Goal: Task Accomplishment & Management: Complete application form

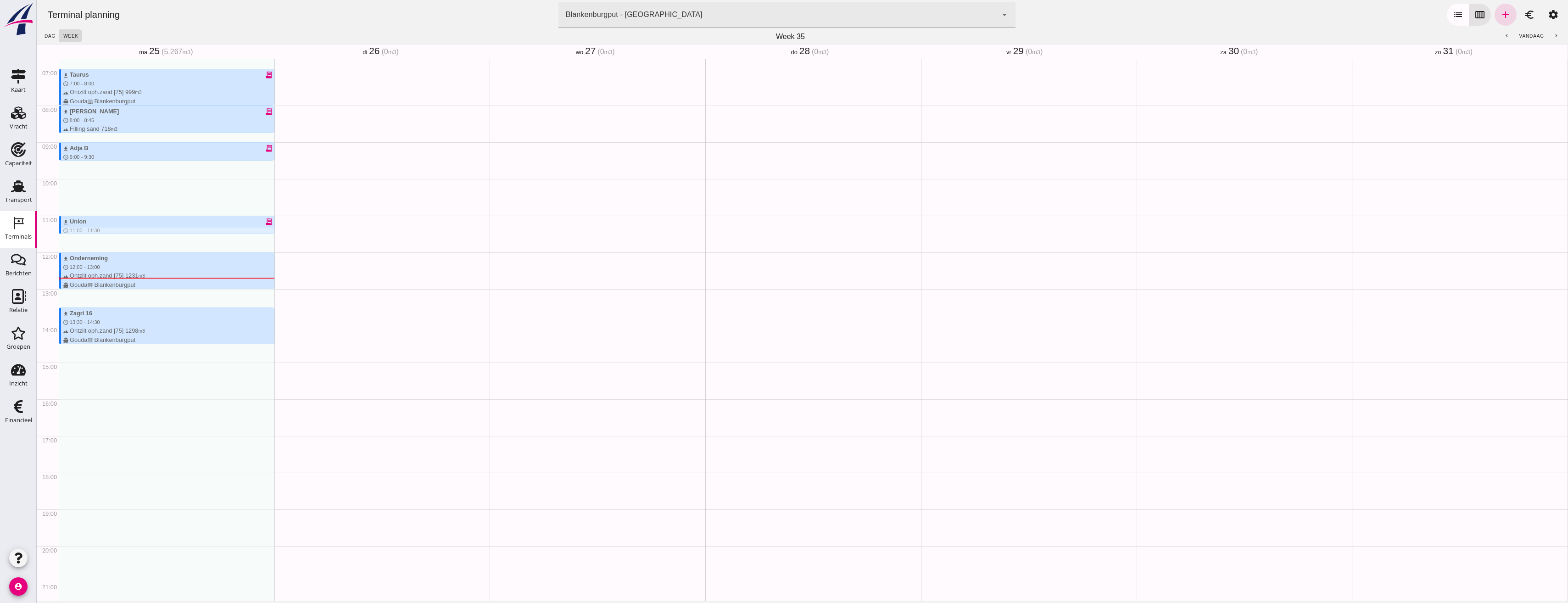
scroll to position [293, 0]
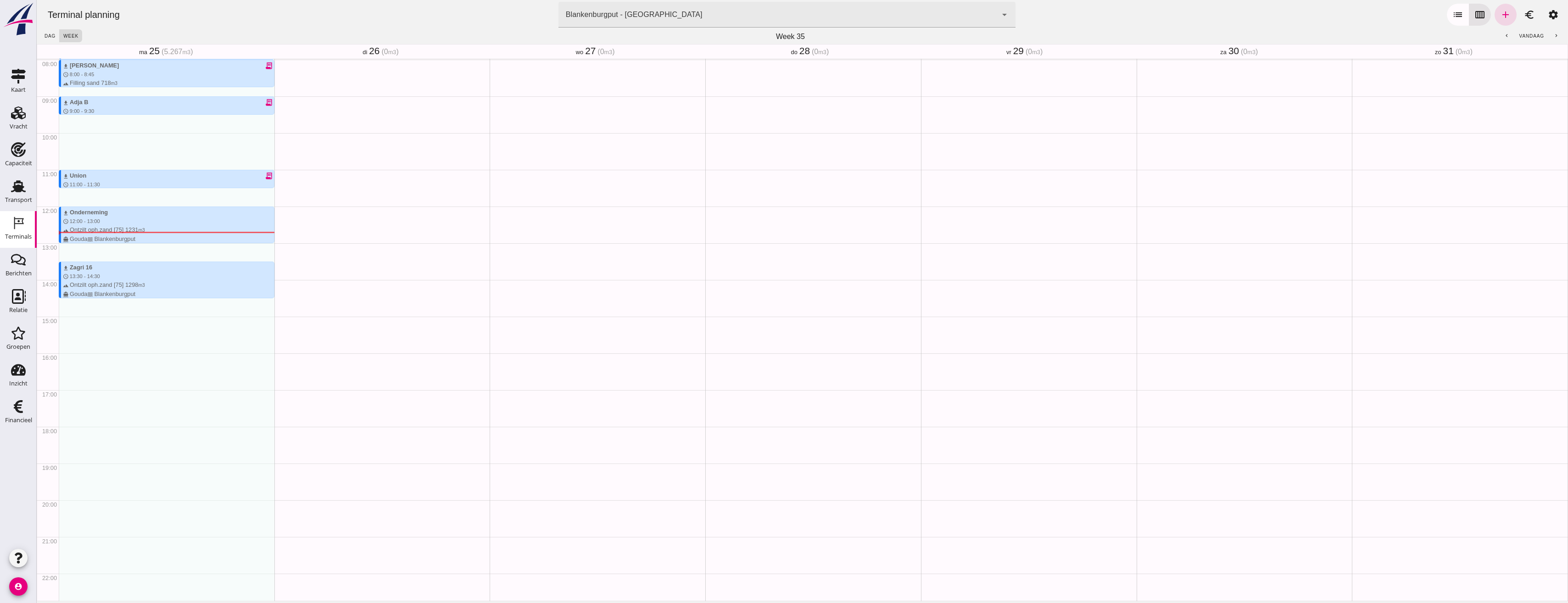
click at [1018, 410] on div "Geen afspraken" at bounding box center [1028, 206] width 215 height 881
click at [36, 196] on div "Transport Transport" at bounding box center [18, 193] width 36 height 37
click at [31, 196] on div "Transport" at bounding box center [19, 201] width 27 height 13
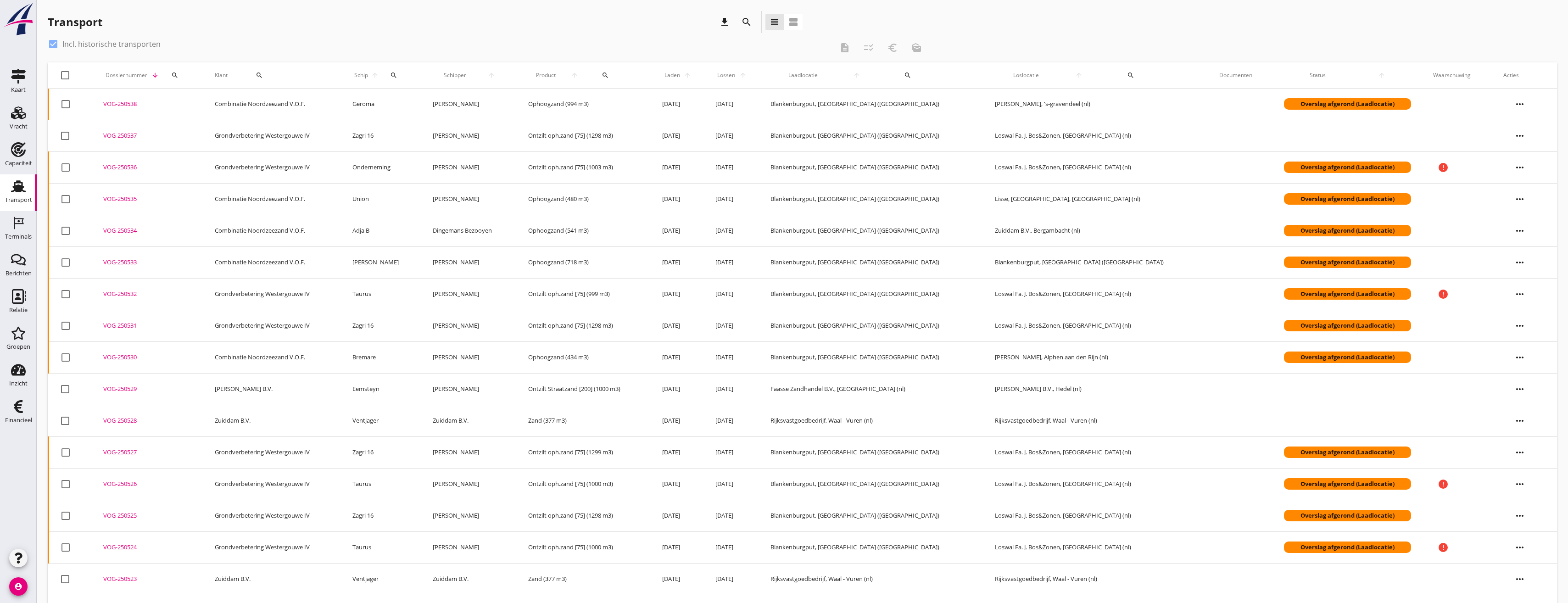
click at [397, 76] on icon "search" at bounding box center [394, 75] width 7 height 7
click at [265, 69] on button "search" at bounding box center [259, 75] width 56 height 16
click at [284, 105] on input "Zoeken op opdrachtgever..." at bounding box center [293, 102] width 95 height 15
drag, startPoint x: 344, startPoint y: 147, endPoint x: 350, endPoint y: 153, distance: 8.5
click at [347, 151] on div "Gebr. De Jongh Transportbedrijf B.V." at bounding box center [321, 146] width 137 height 11
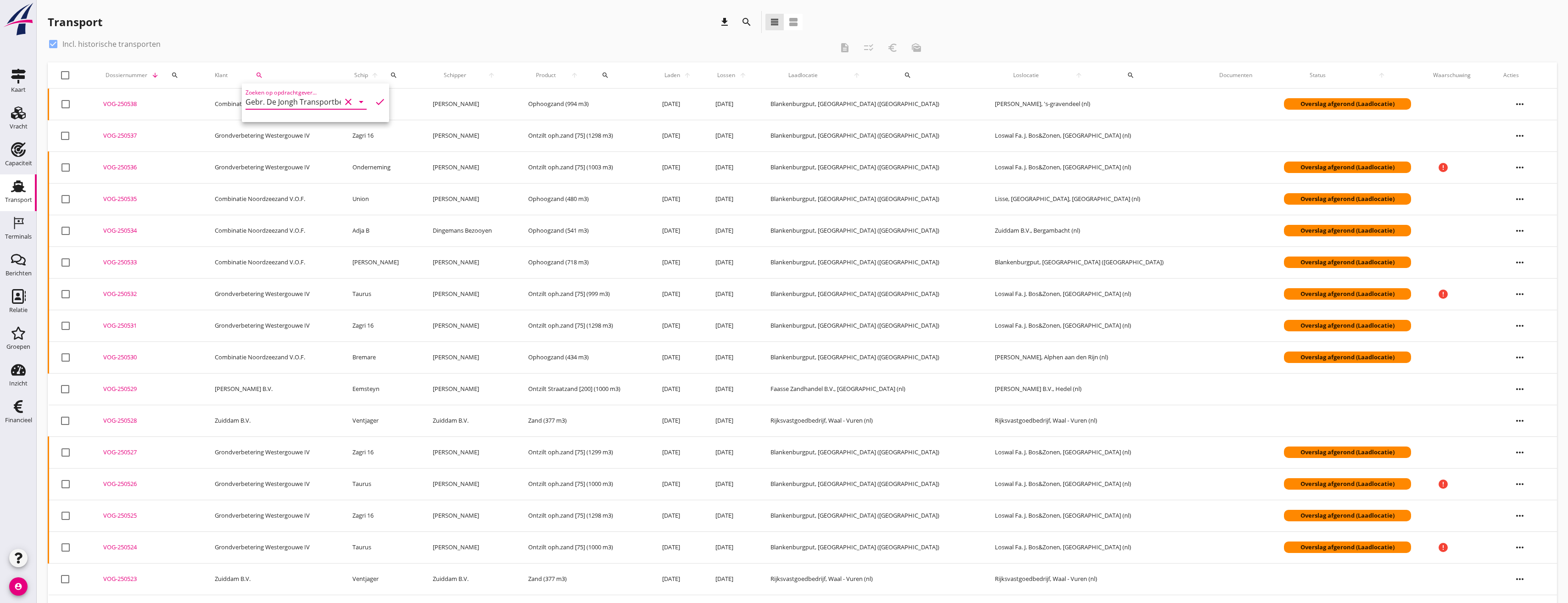
type input "Gebr. De Jongh Transportbedrijf B.V."
click at [374, 100] on icon "check" at bounding box center [379, 102] width 11 height 11
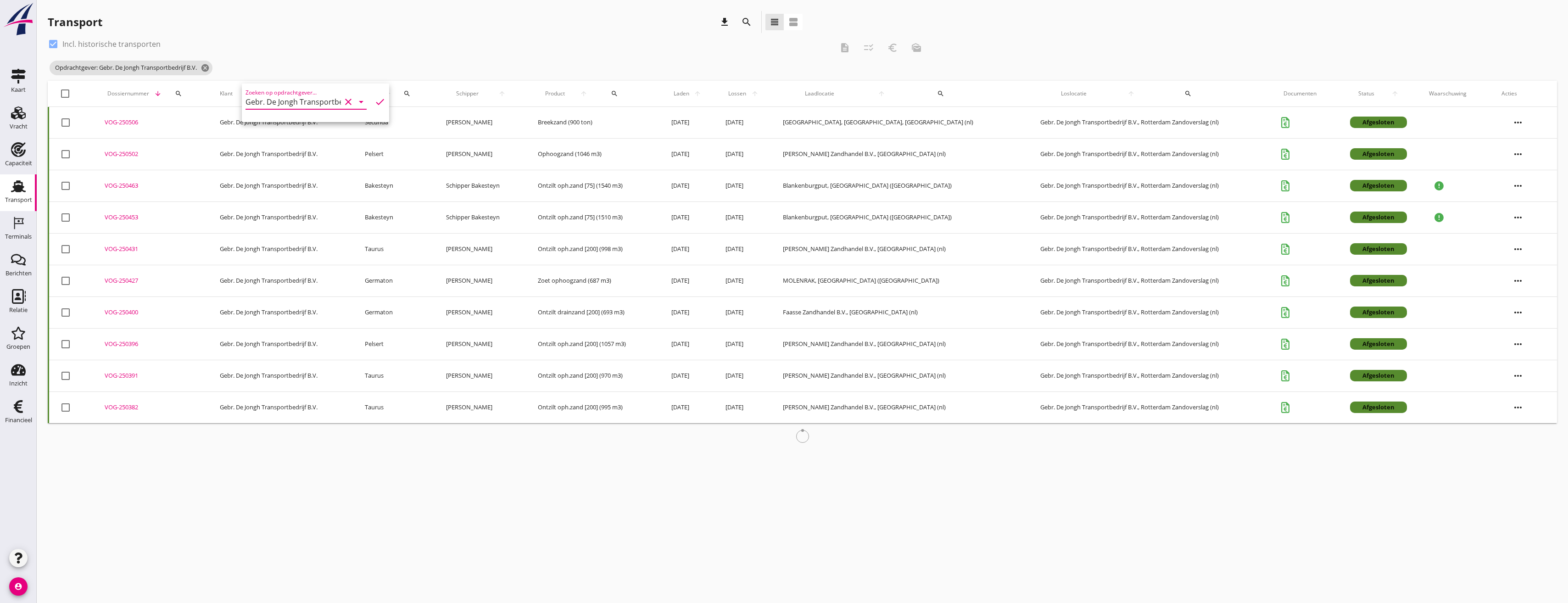
click at [412, 67] on div "Opdrachtgever: Gebr. De Jongh Transportbedrijf B.V. cancel" at bounding box center [488, 68] width 880 height 19
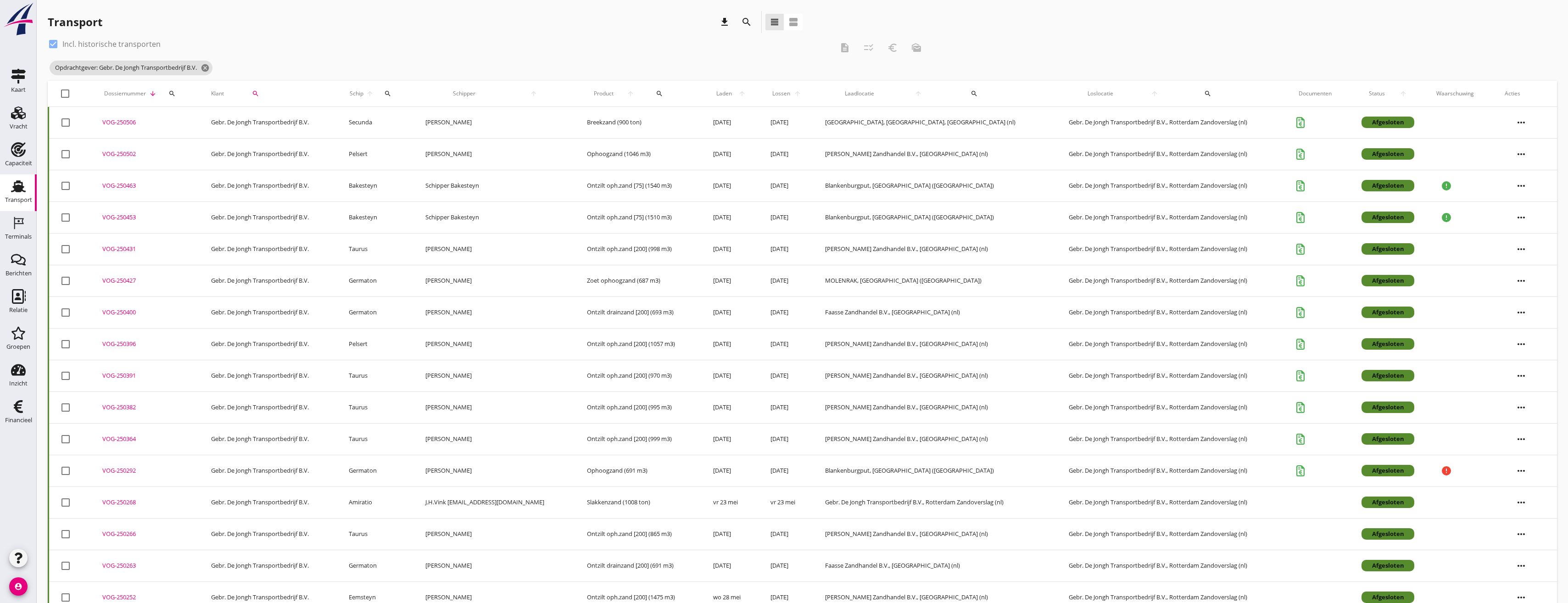
click at [121, 248] on div "VOG-250431" at bounding box center [145, 249] width 87 height 9
click at [118, 209] on td "VOG-250453 upload_file Drop hier uw bestand om het aan het dossier toe te voegen" at bounding box center [145, 217] width 108 height 32
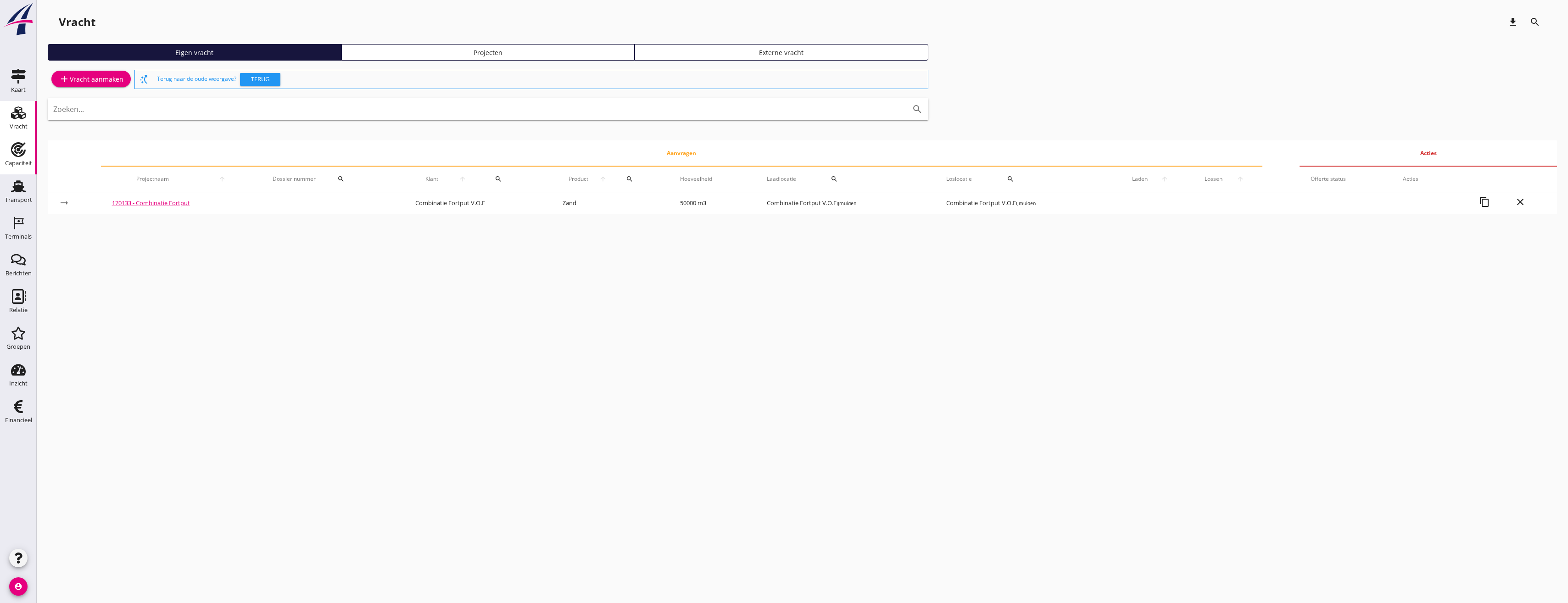
click at [9, 155] on div "Capaciteit" at bounding box center [18, 150] width 22 height 15
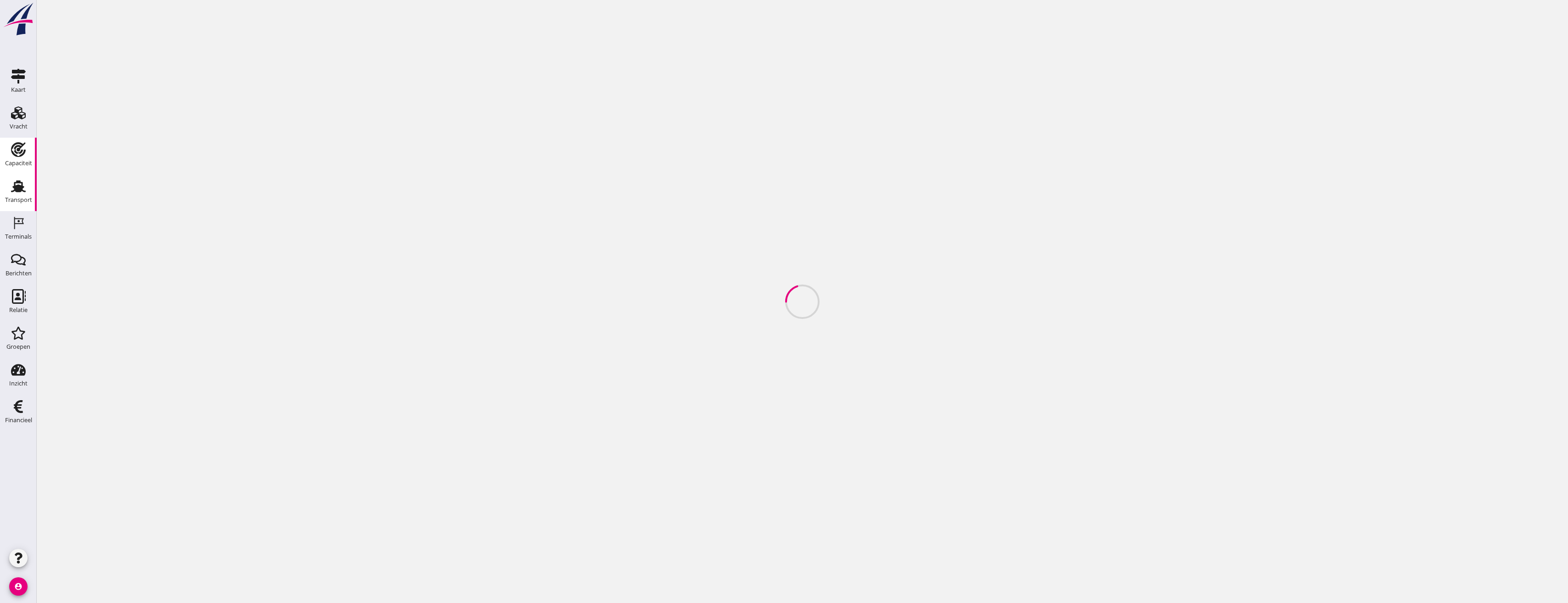
click at [15, 194] on div "Transport" at bounding box center [19, 201] width 27 height 13
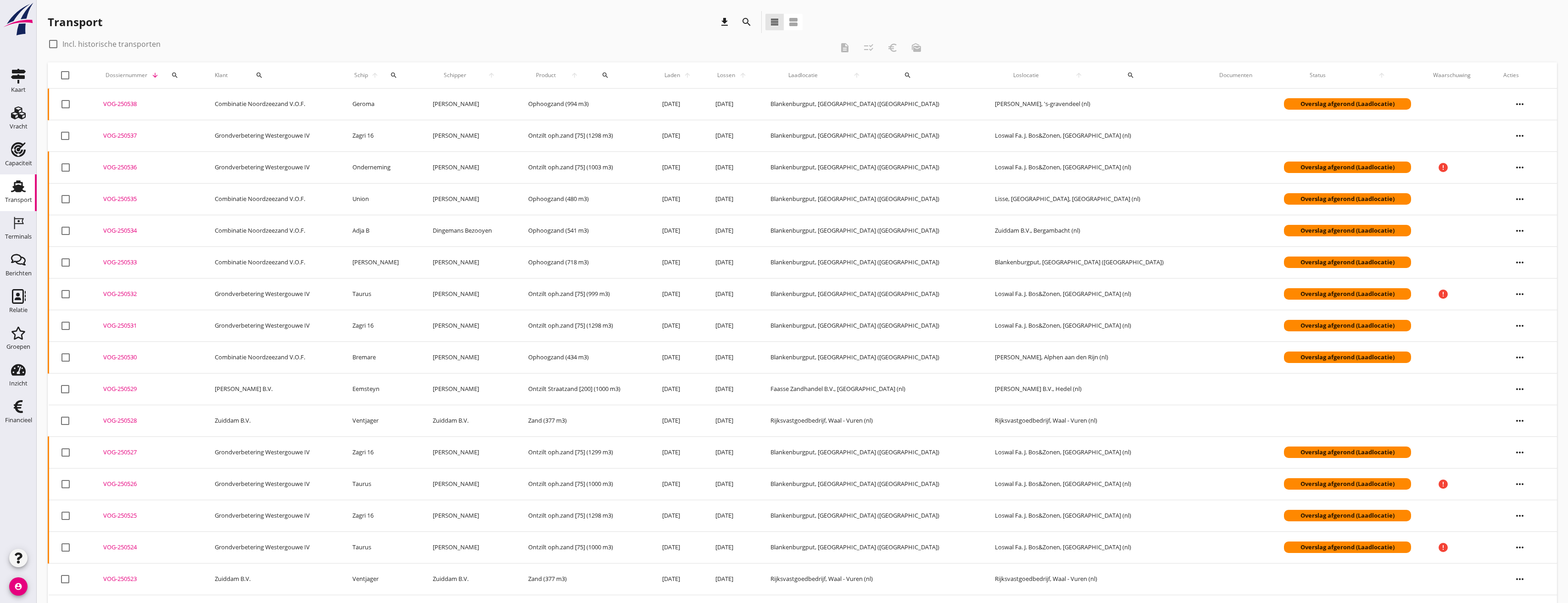
click at [970, 16] on div "Transport download search view_headline view_agenda" at bounding box center [802, 24] width 1509 height 26
click at [16, 121] on div "Vracht" at bounding box center [18, 127] width 18 height 13
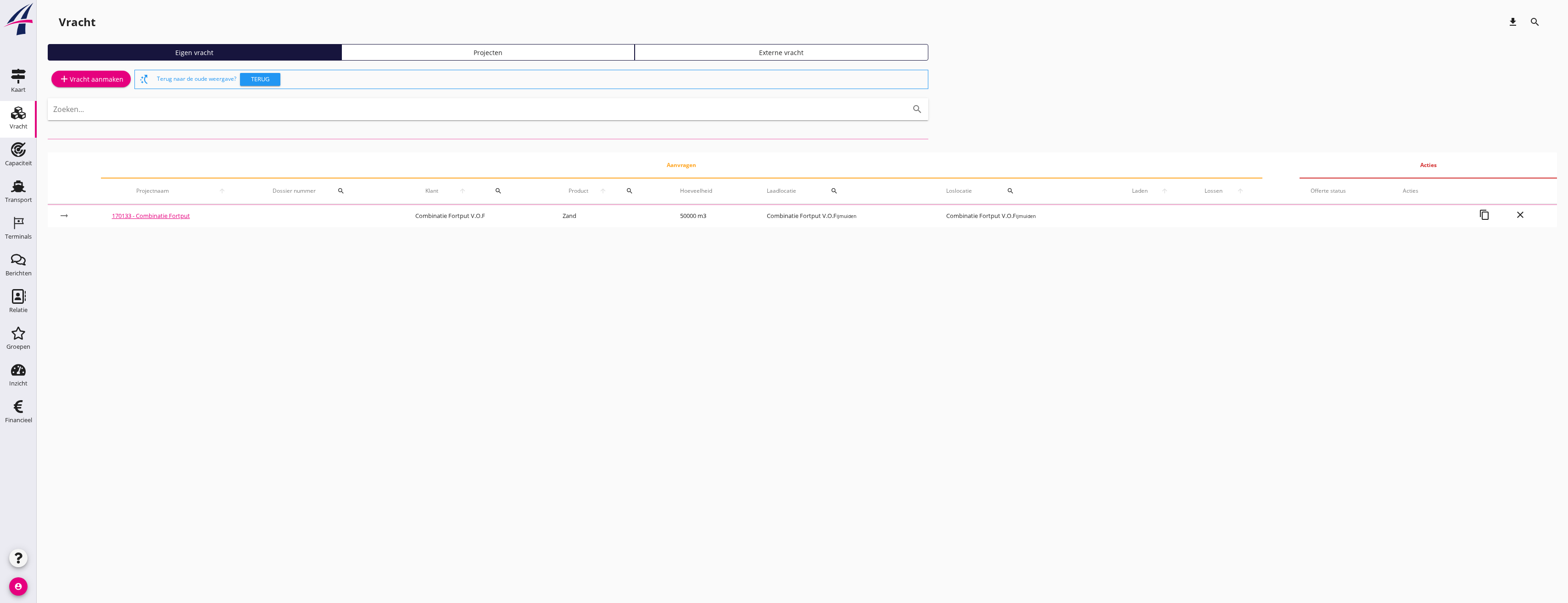
click at [561, 58] on link "Projecten" at bounding box center [488, 52] width 293 height 16
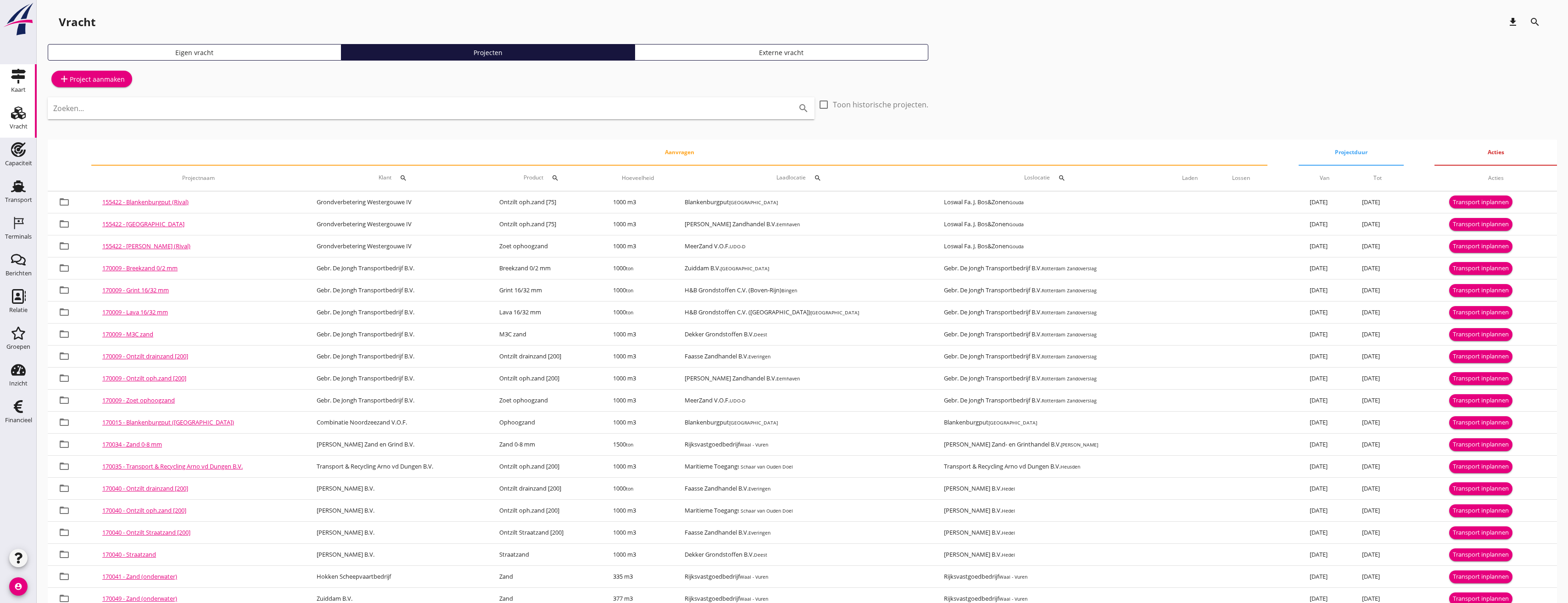
click at [15, 85] on div "Kaart" at bounding box center [18, 90] width 15 height 13
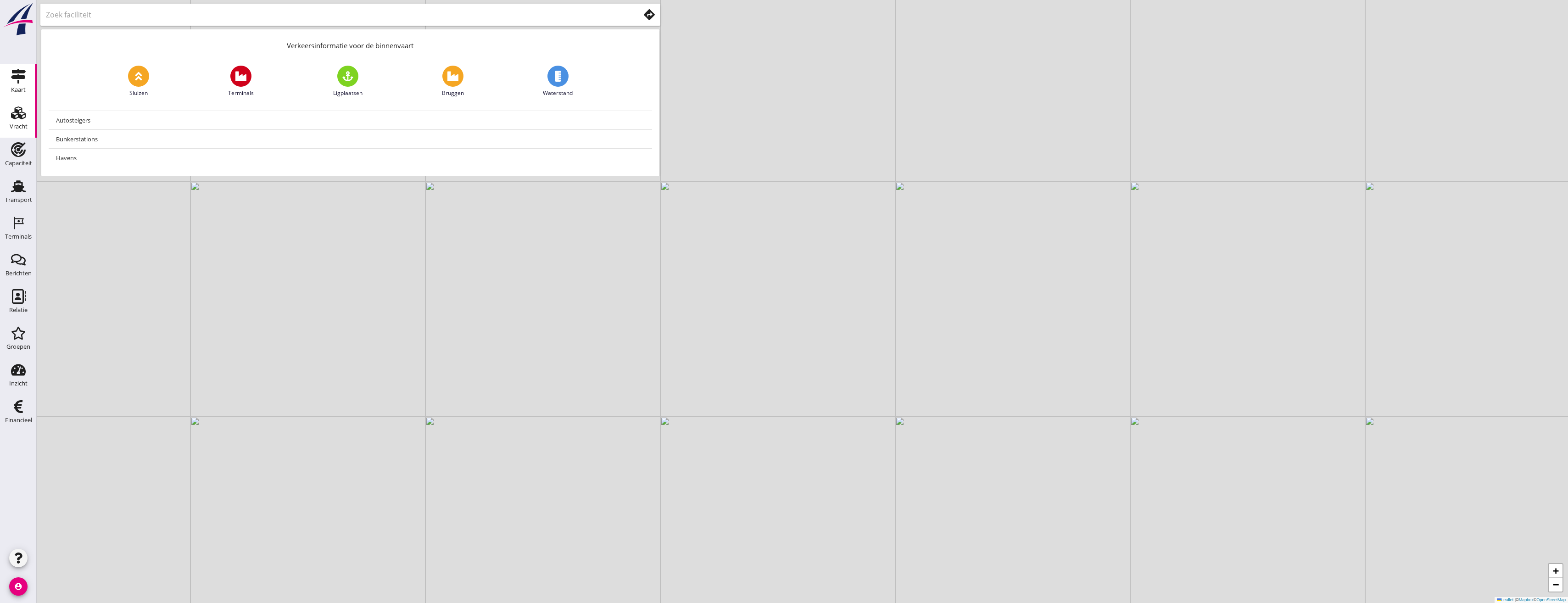
click at [20, 112] on icon "Vracht" at bounding box center [18, 112] width 15 height 15
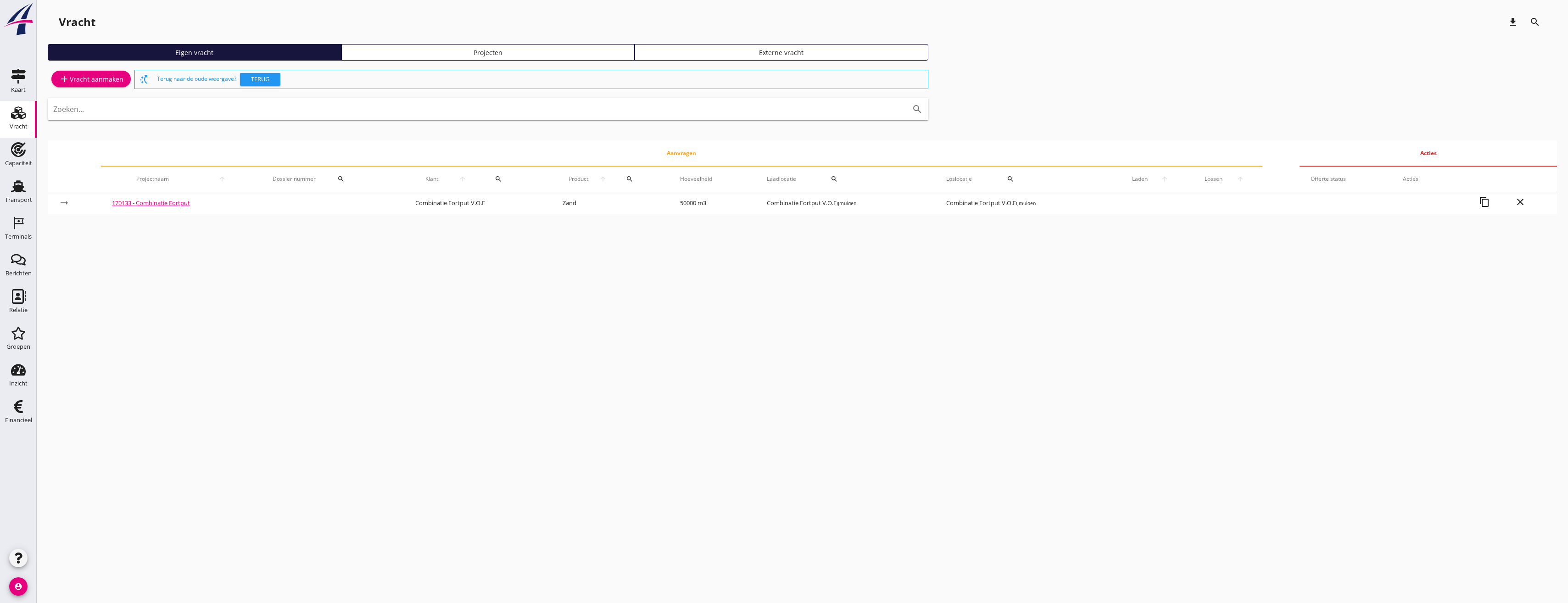
click at [469, 53] on div "Projecten" at bounding box center [488, 52] width 286 height 9
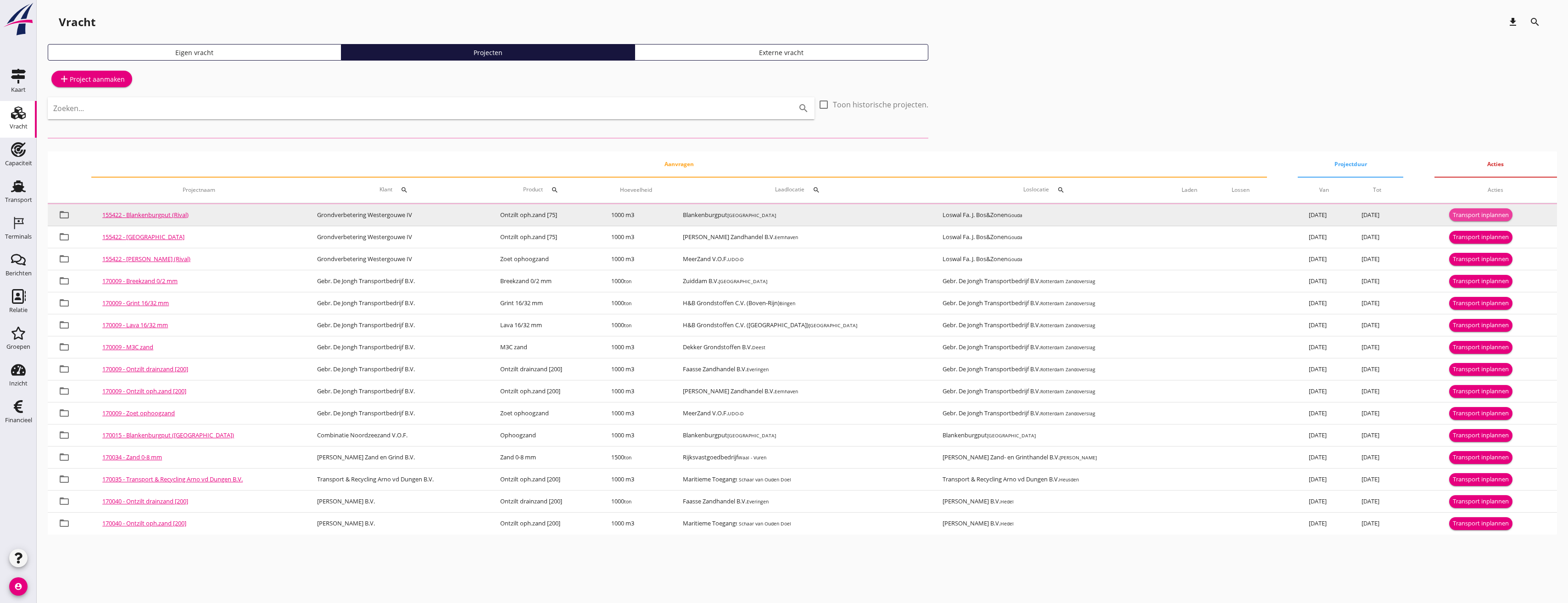
click at [1478, 217] on div "Transport inplannen" at bounding box center [1481, 215] width 56 height 9
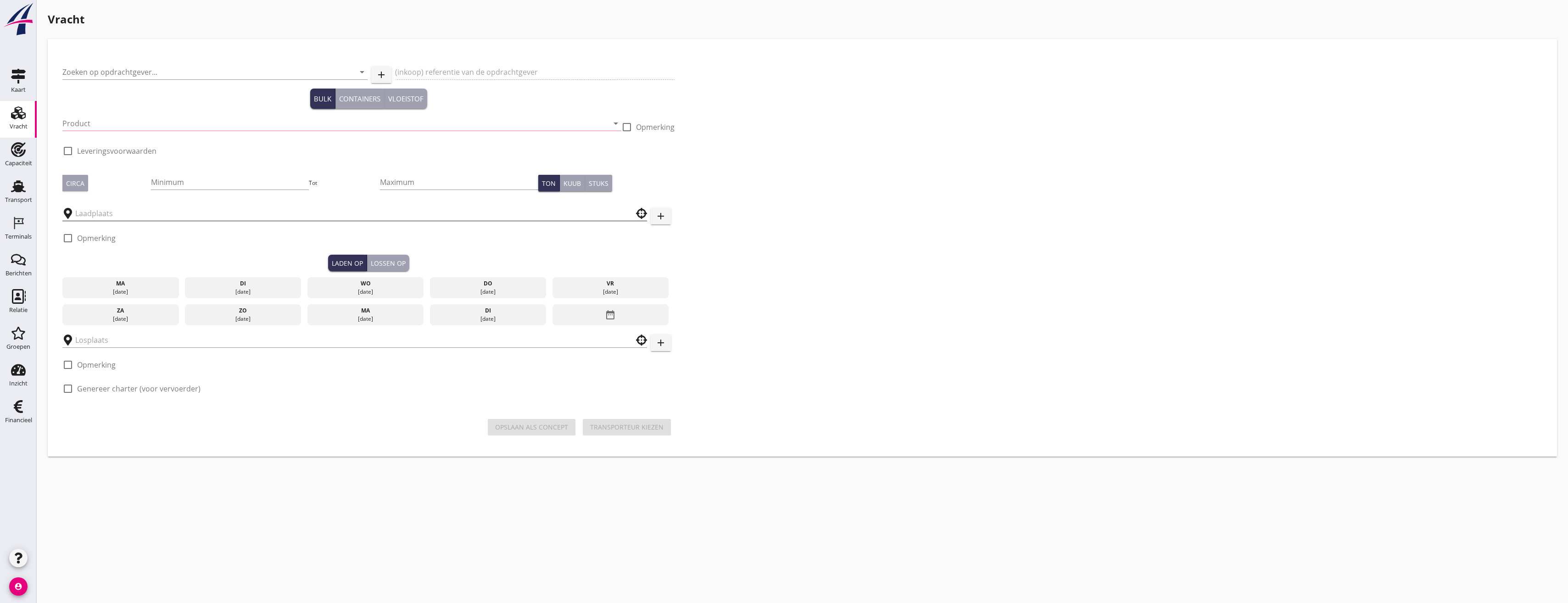
type input "Grondverbetering Westergouwe IV"
type input "Ontzilt oph.zand [75] (6120)"
type input "1000"
checkbox input "true"
type input "Blankenburgput"
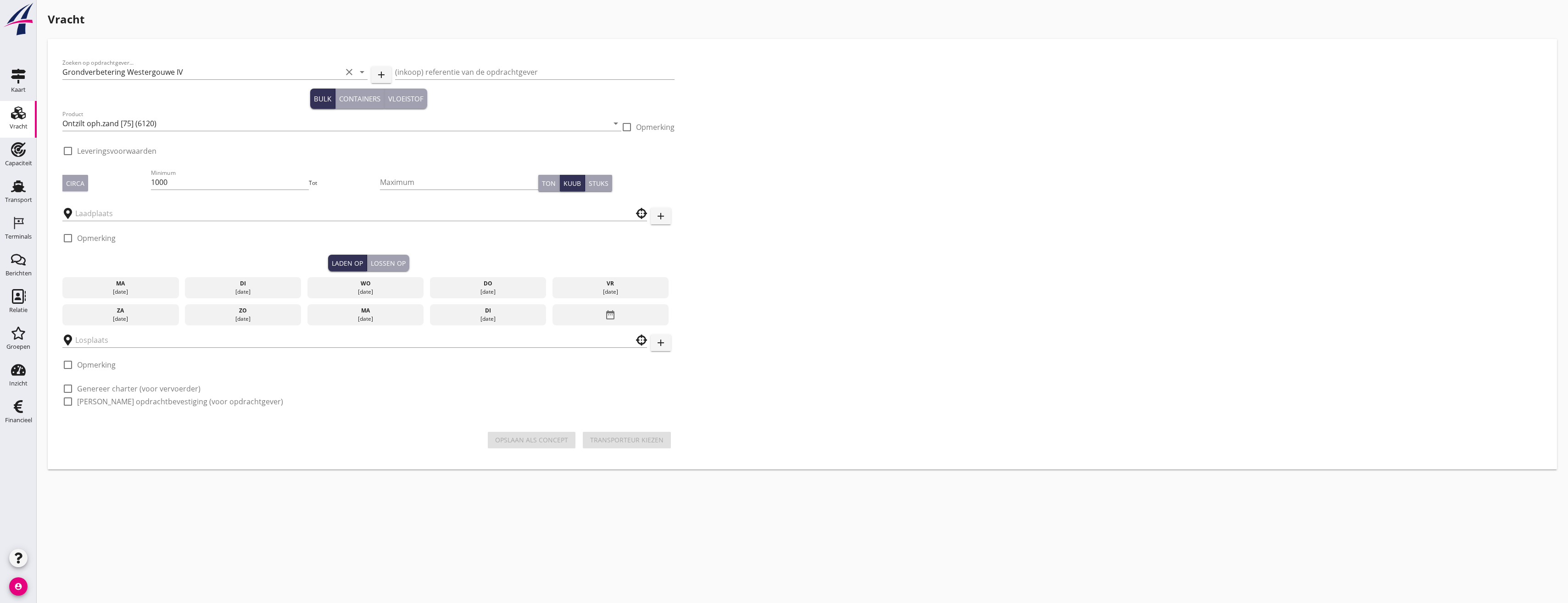
type input "Loswal Fa. J. Bos&Zonen"
checkbox input "true"
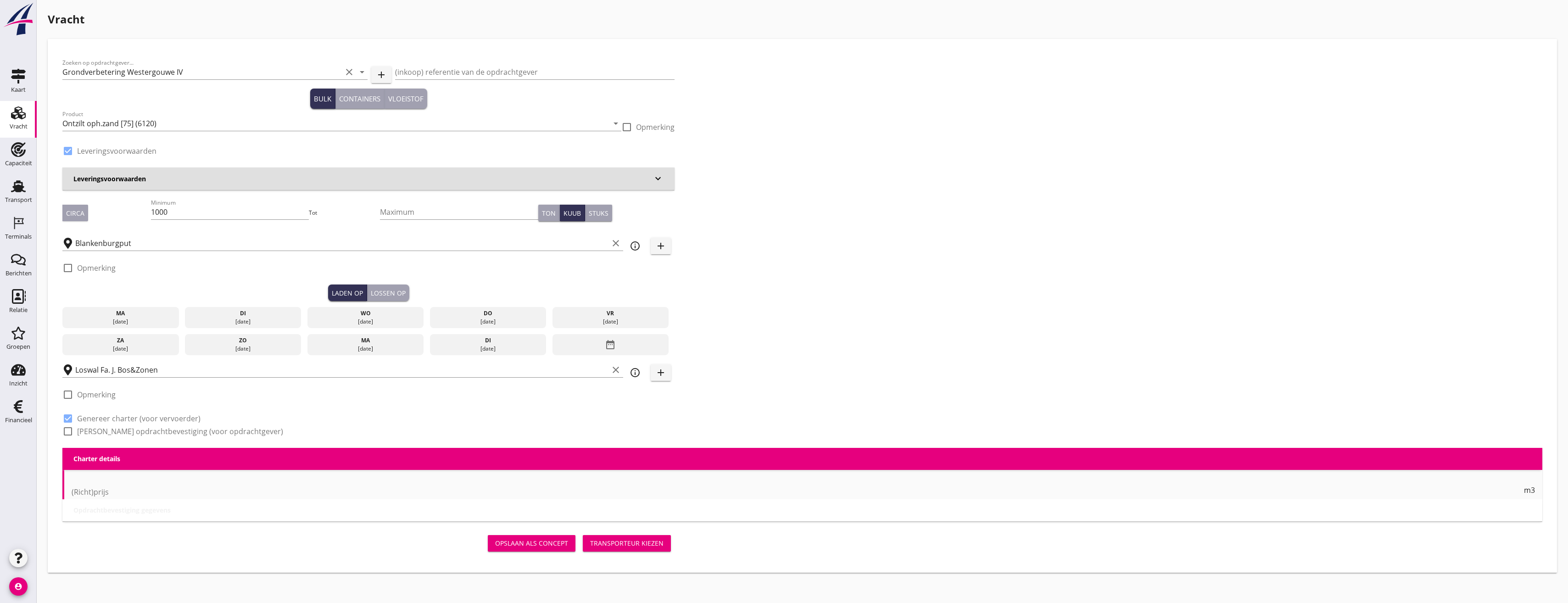
type input "2.2"
radio input "false"
click at [142, 375] on input "Loswal Fa. J. Bos&Zonen" at bounding box center [341, 370] width 533 height 15
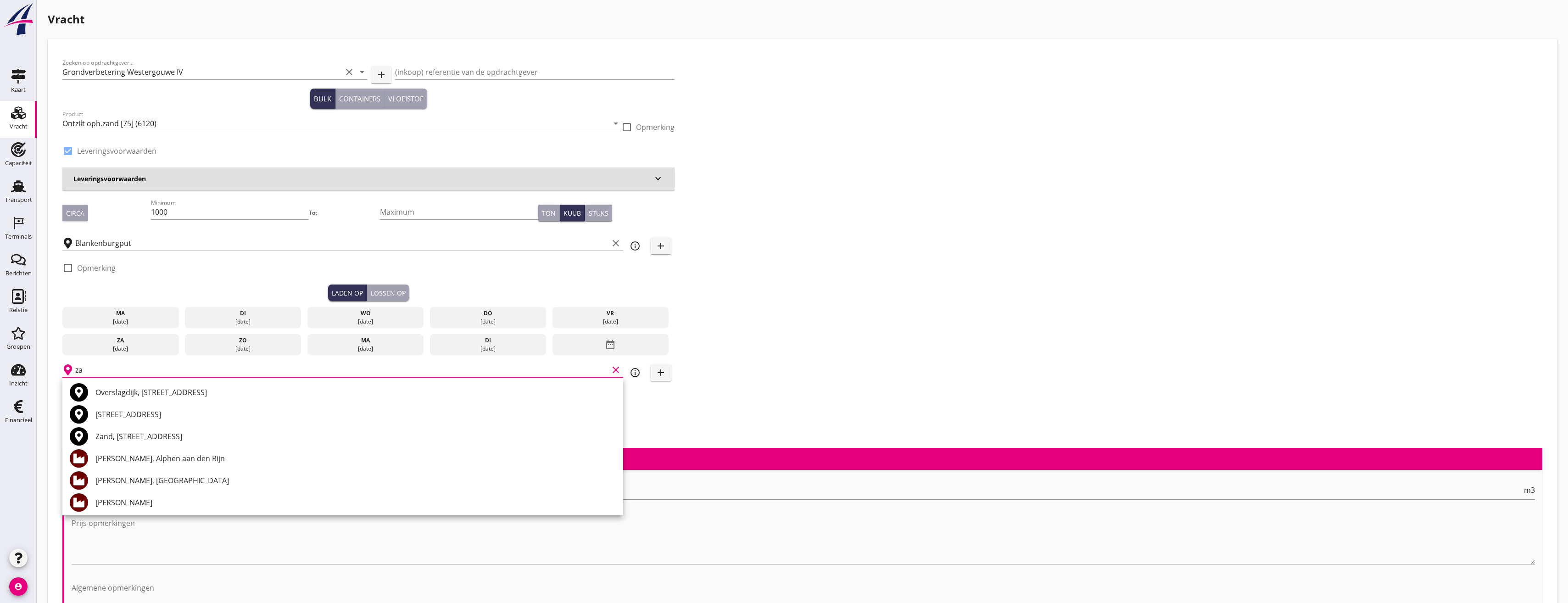
type input "z"
drag, startPoint x: 116, startPoint y: 374, endPoint x: 71, endPoint y: 370, distance: 45.2
click at [71, 370] on div "Rotter clear" at bounding box center [342, 370] width 560 height 15
drag, startPoint x: 128, startPoint y: 373, endPoint x: 53, endPoint y: 371, distance: 75.0
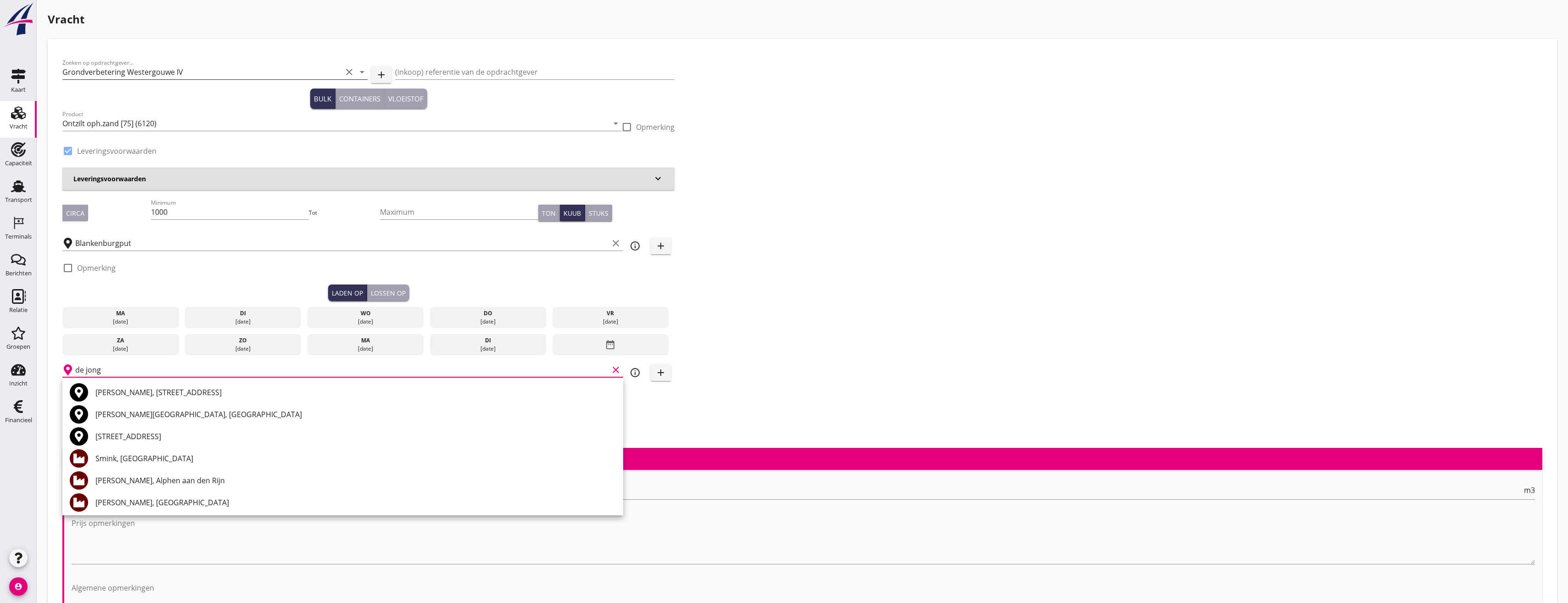
type input "de jong"
click at [194, 67] on input "Grondverbetering Westergouwe IV" at bounding box center [202, 72] width 279 height 15
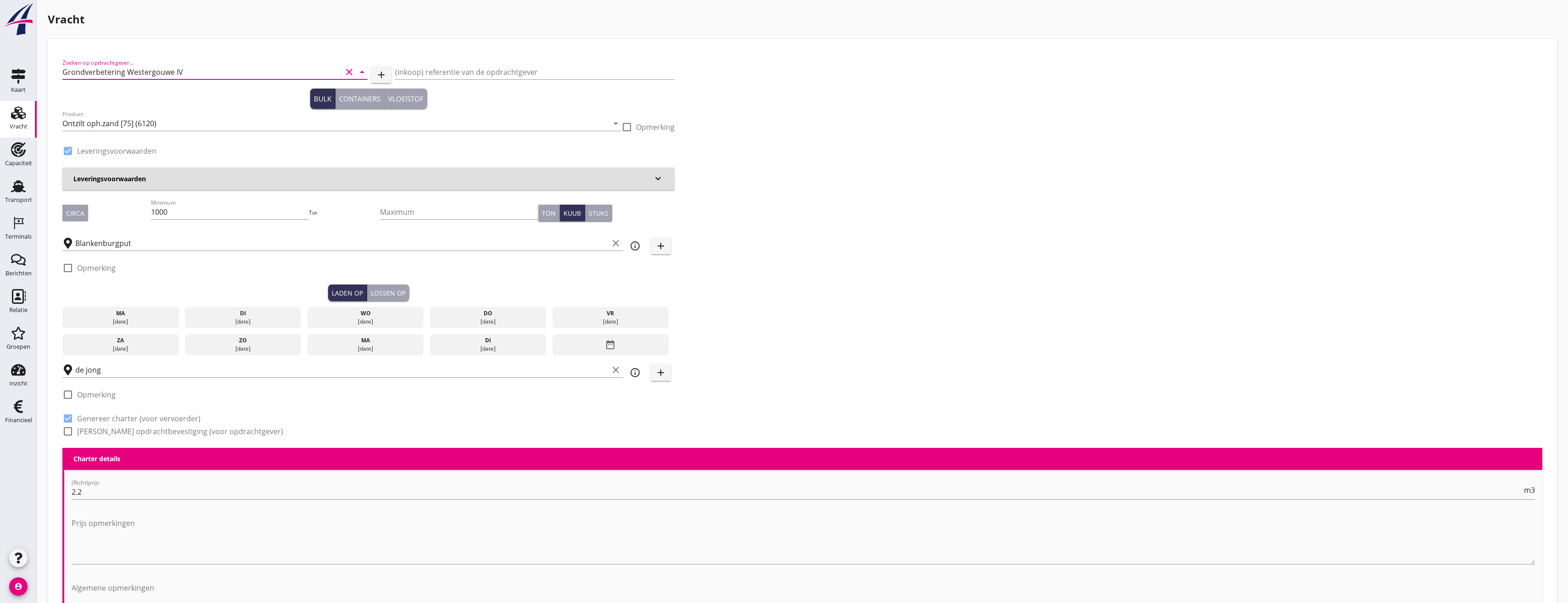
click at [344, 71] on icon "clear" at bounding box center [349, 72] width 11 height 11
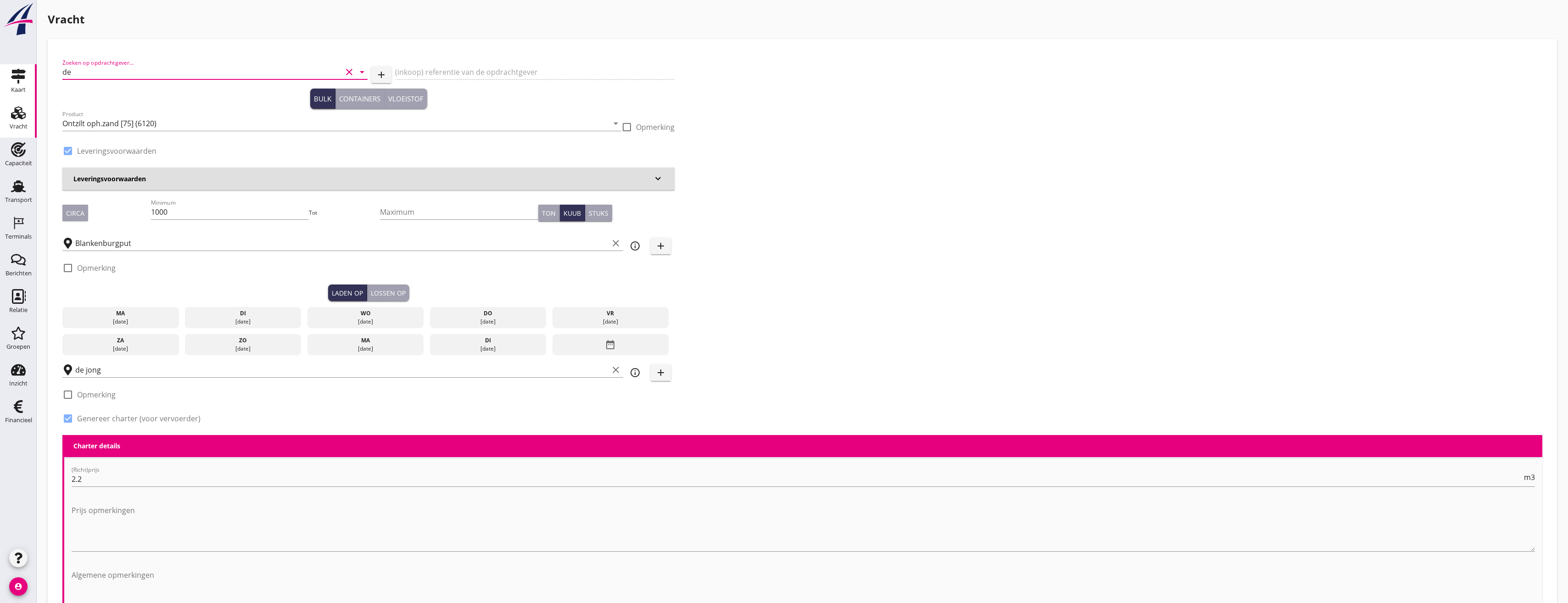
drag, startPoint x: 241, startPoint y: 69, endPoint x: 27, endPoint y: 64, distance: 214.1
click at [27, 64] on div "Kaart Kaart Vracht Vracht Capaciteit Capaciteit Transport Transport Terminals T…" at bounding box center [784, 593] width 1568 height 1186
click at [92, 75] on input "de" at bounding box center [202, 72] width 279 height 15
click at [115, 92] on div "Gebr. De Jongh Transportbedrijf B.V." at bounding box center [215, 94] width 291 height 11
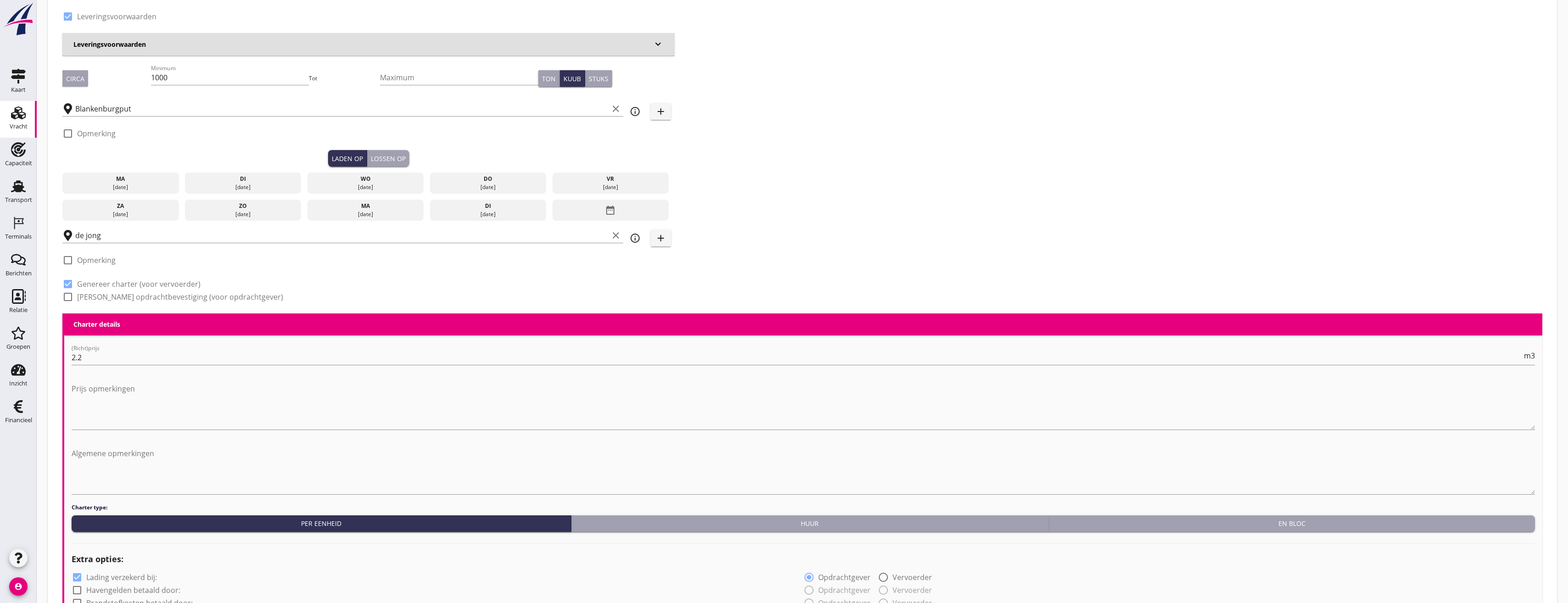
scroll to position [138, 0]
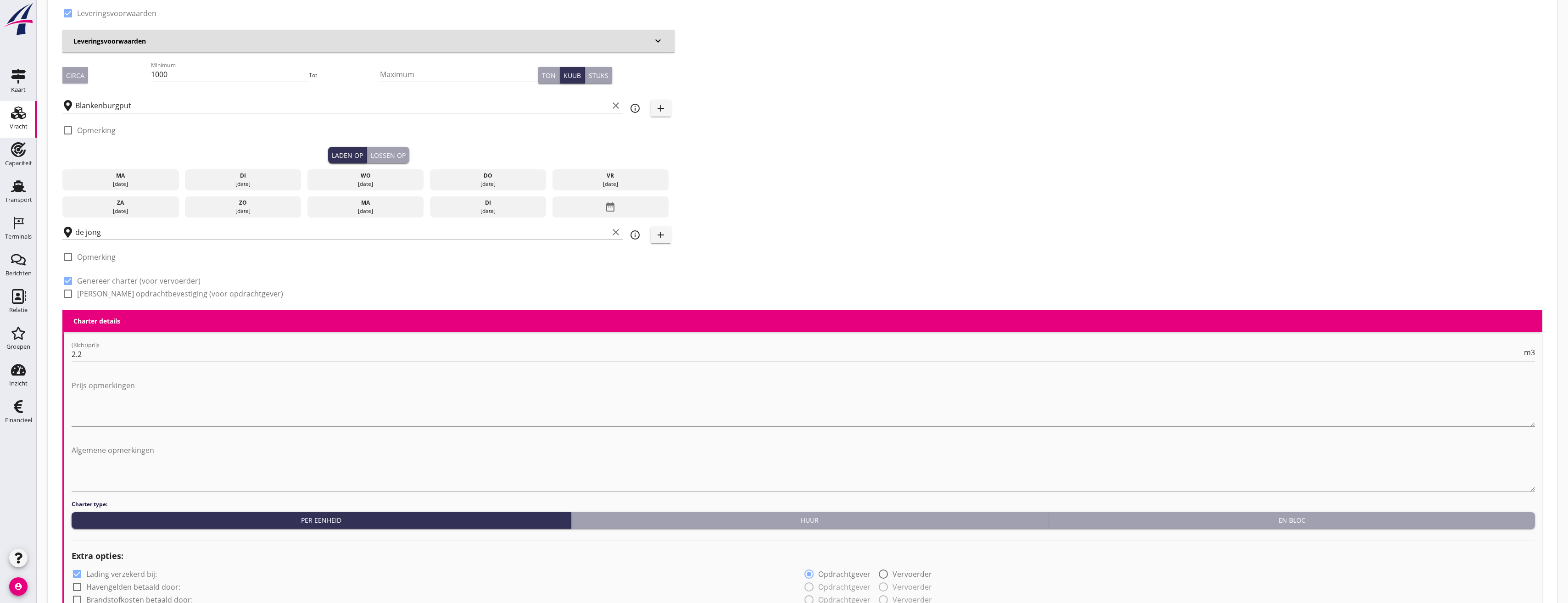
type input "Gebr. De Jongh Transportbedrijf B.V."
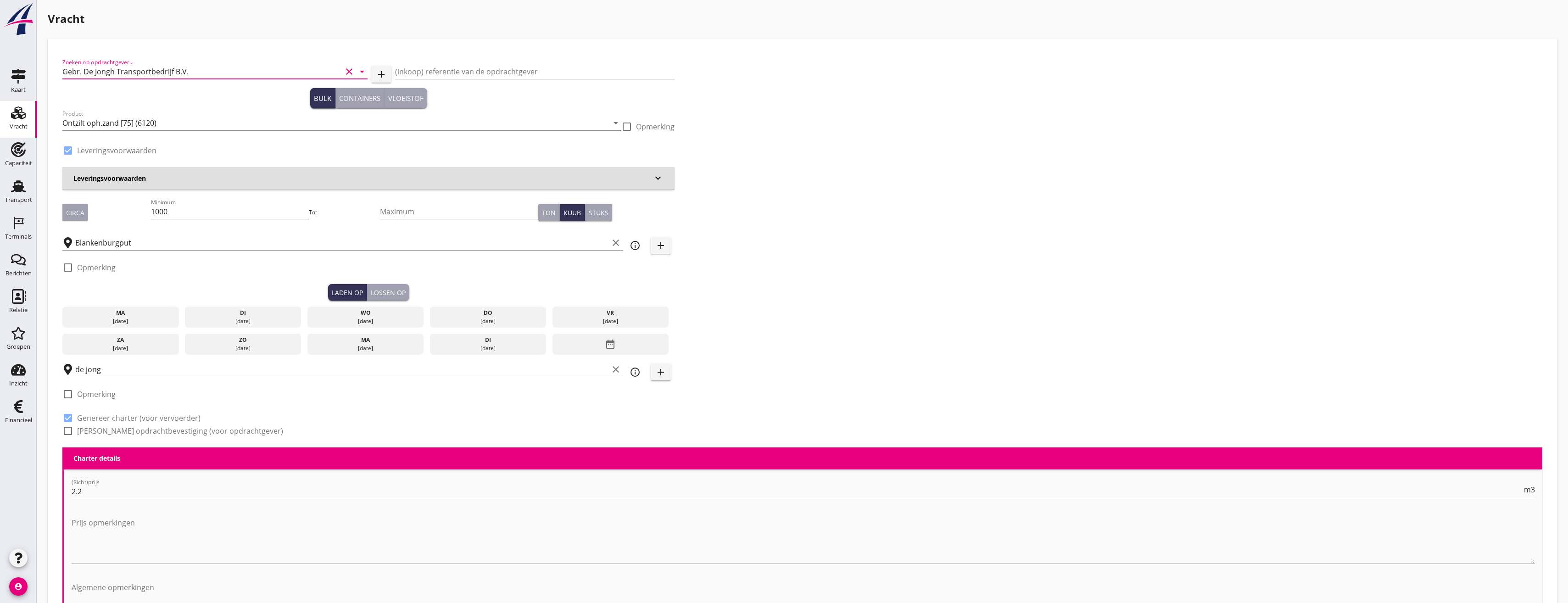
scroll to position [0, 0]
drag, startPoint x: 200, startPoint y: 207, endPoint x: 122, endPoint y: 211, distance: 78.1
click at [122, 211] on div "Circa Minimum 1000 Tot Maximum Ton Kuub Stuks" at bounding box center [368, 213] width 612 height 32
type input "999"
click at [138, 368] on input "de jong" at bounding box center [341, 370] width 533 height 15
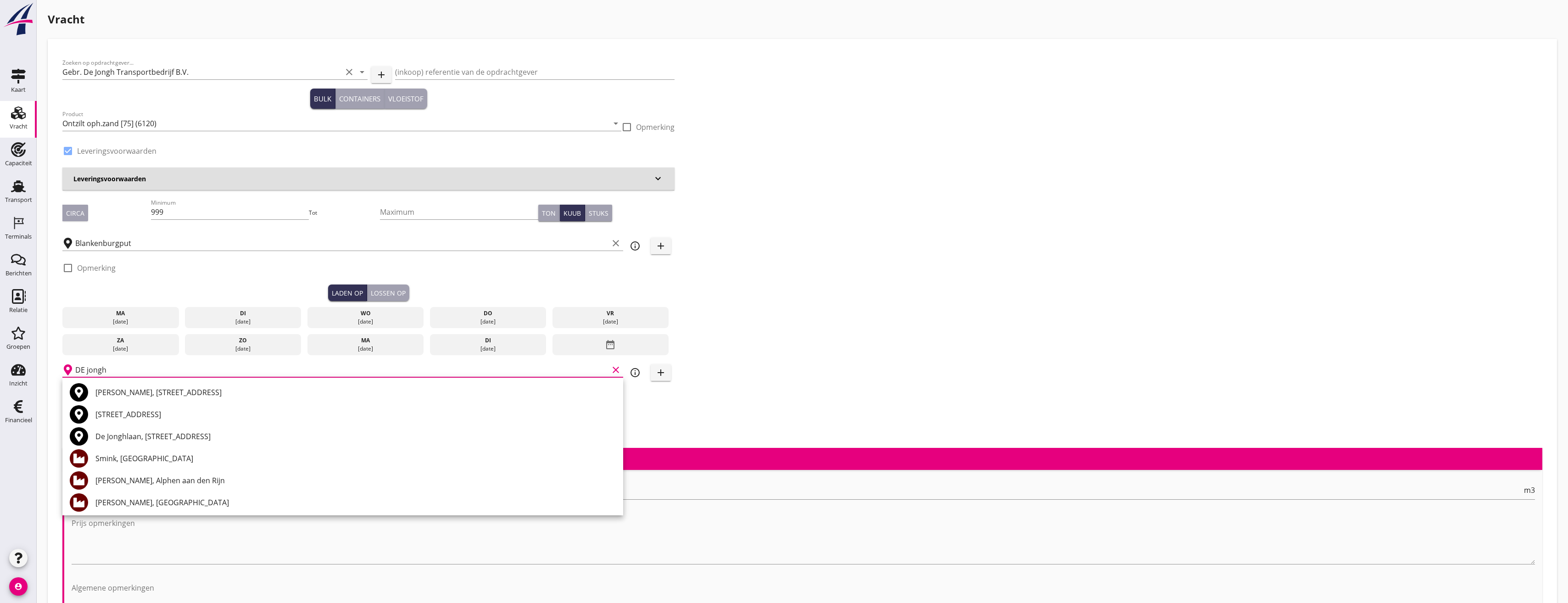
drag, startPoint x: 104, startPoint y: 375, endPoint x: 69, endPoint y: 372, distance: 35.1
click at [69, 372] on div "DE jongh clear" at bounding box center [342, 370] width 560 height 15
drag, startPoint x: 131, startPoint y: 367, endPoint x: 44, endPoint y: 367, distance: 87.0
click at [44, 367] on div "Vracht Zoeken op opdrachtgever... Gebr. De Jongh Transportbedrijf B.V. clear ar…" at bounding box center [802, 599] width 1531 height 1199
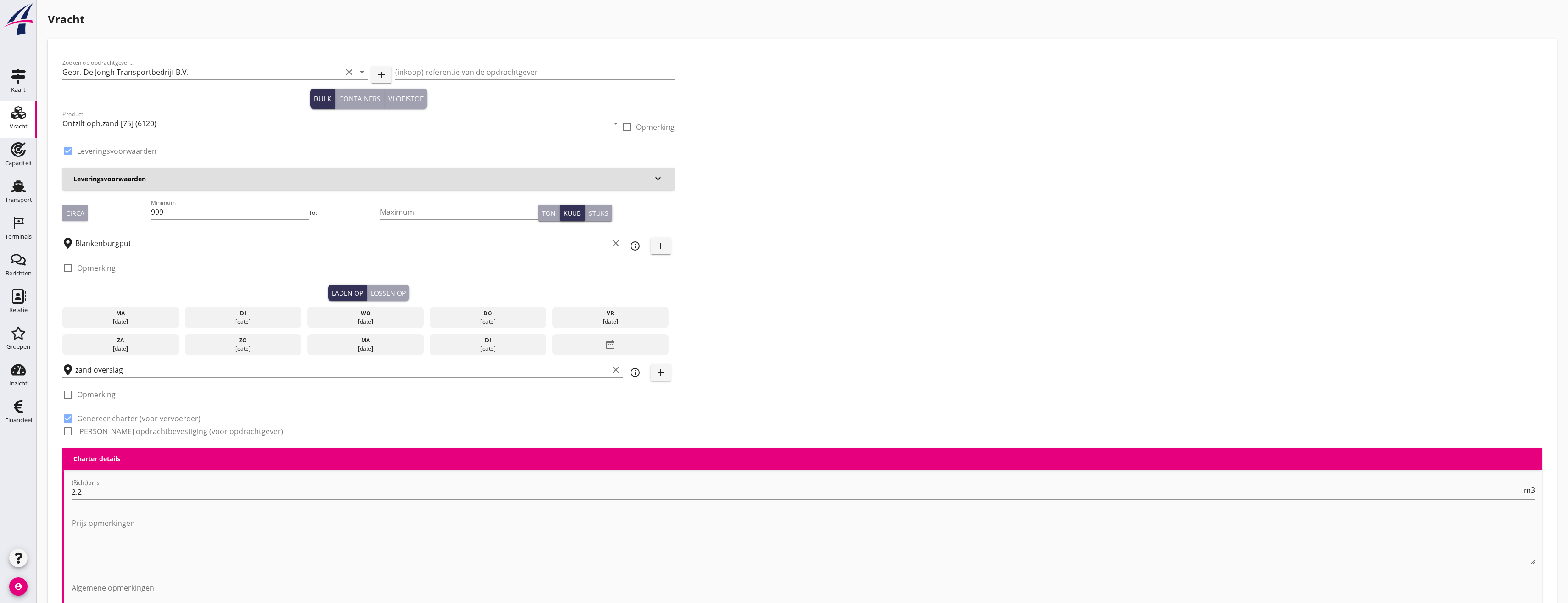
scroll to position [1, 0]
click at [118, 373] on input "zand overslag" at bounding box center [341, 370] width 533 height 15
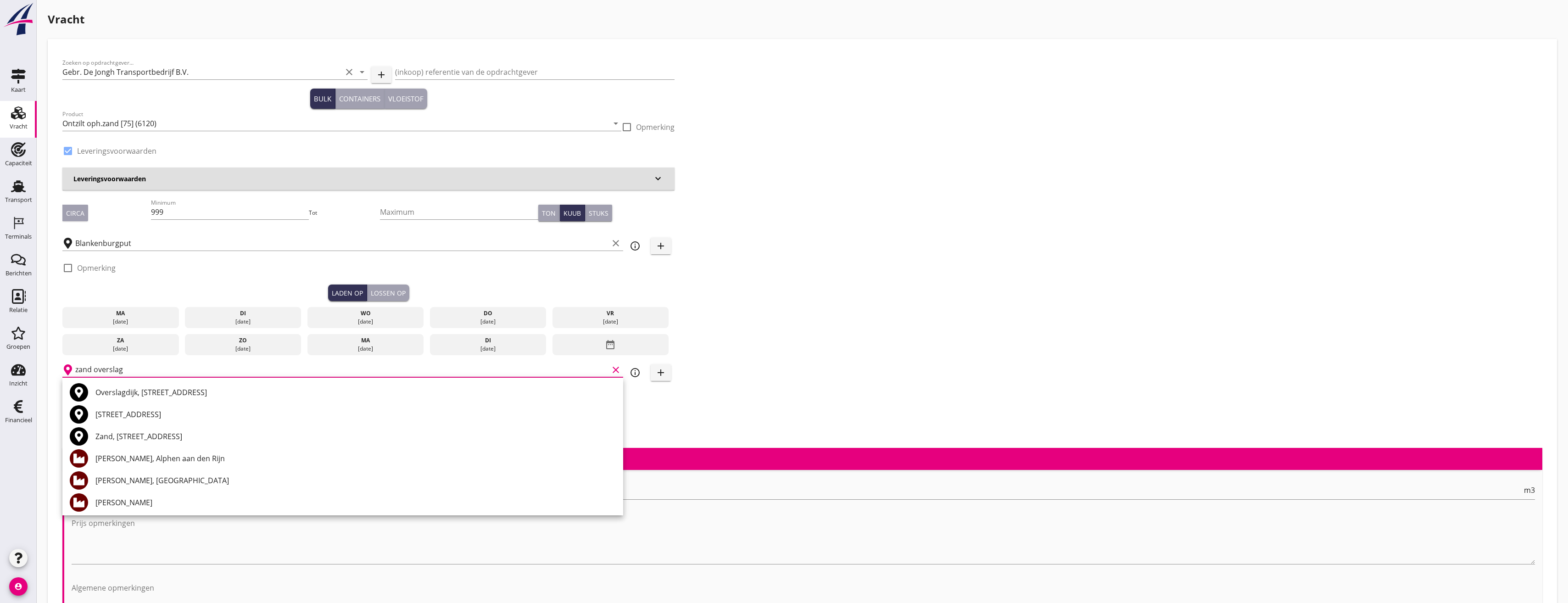
scroll to position [0, 0]
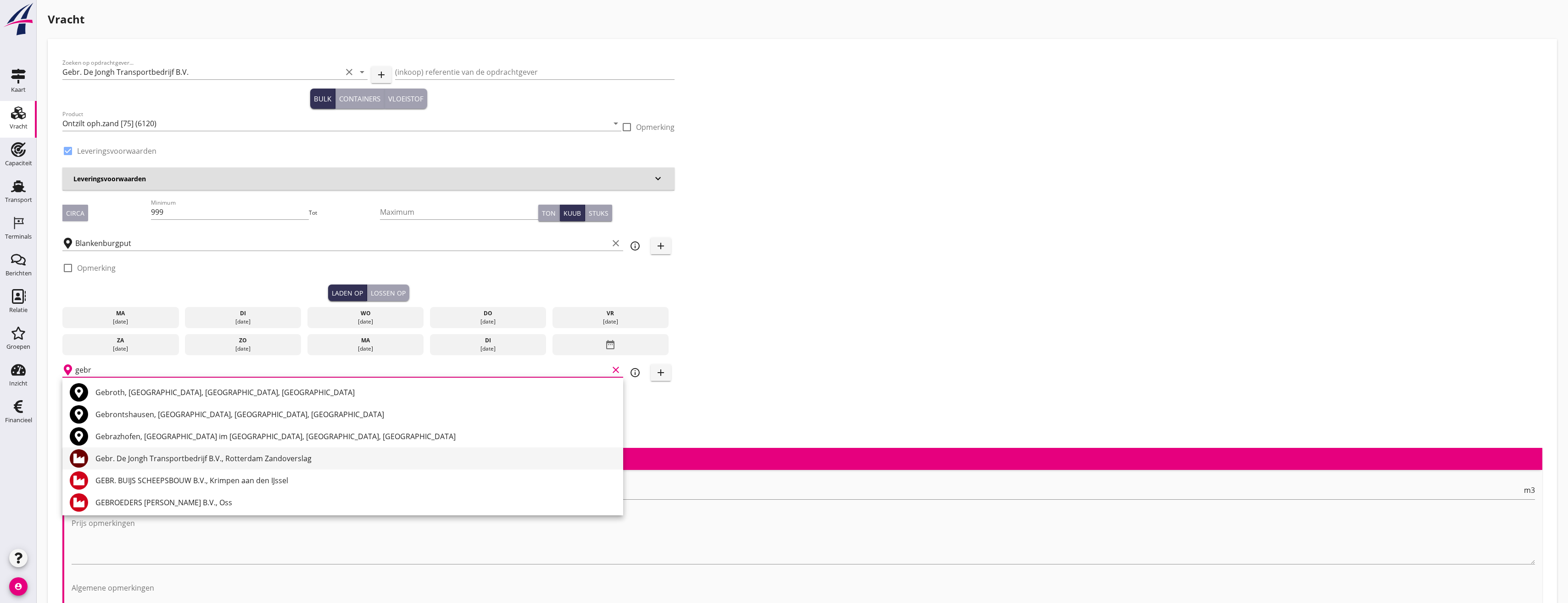
click at [166, 463] on div "Gebr. De Jongh Transportbedrijf B.V., Rotterdam Zandoverslag" at bounding box center [355, 458] width 520 height 11
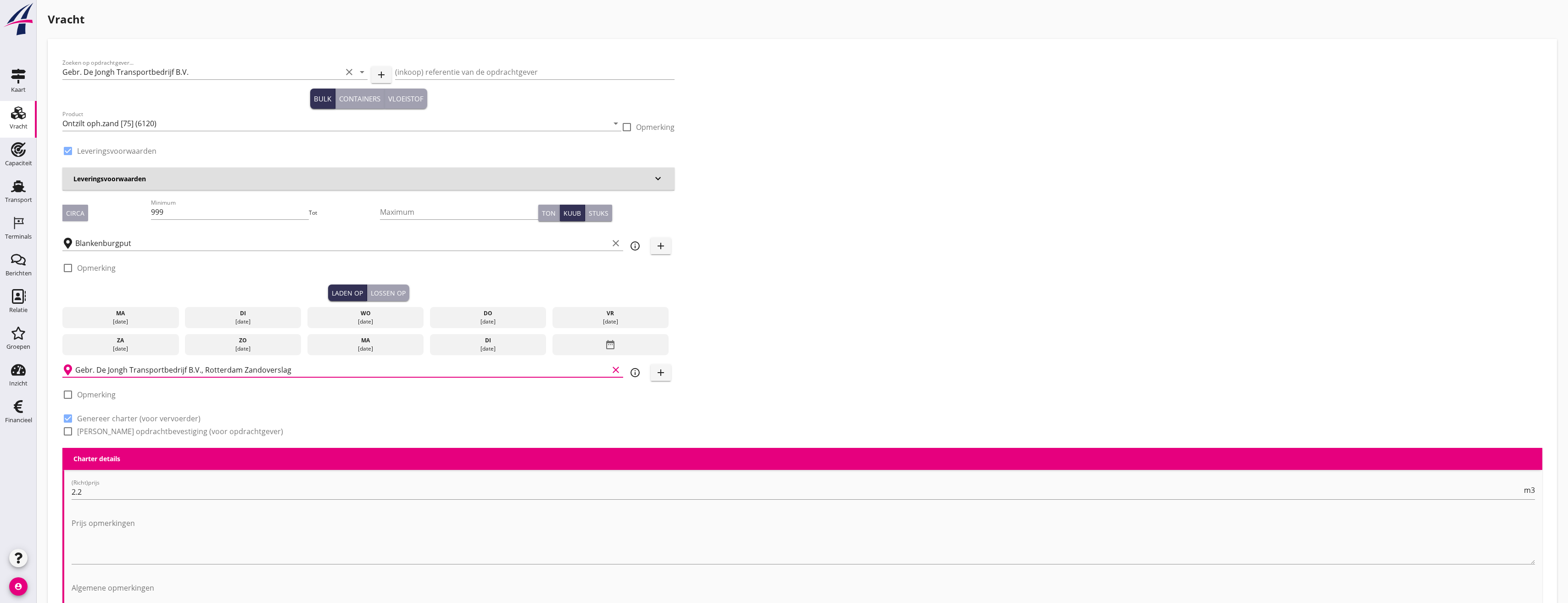
type input "Gebr. De Jongh Transportbedrijf B.V., Rotterdam Zandoverslag"
click at [864, 341] on div "Zoeken op opdrachtgever... Gebr. De Jongh Transportbedrijf B.V. clear arrow_dro…" at bounding box center [802, 251] width 1487 height 395
click at [147, 318] on div "[DATE]" at bounding box center [120, 322] width 112 height 9
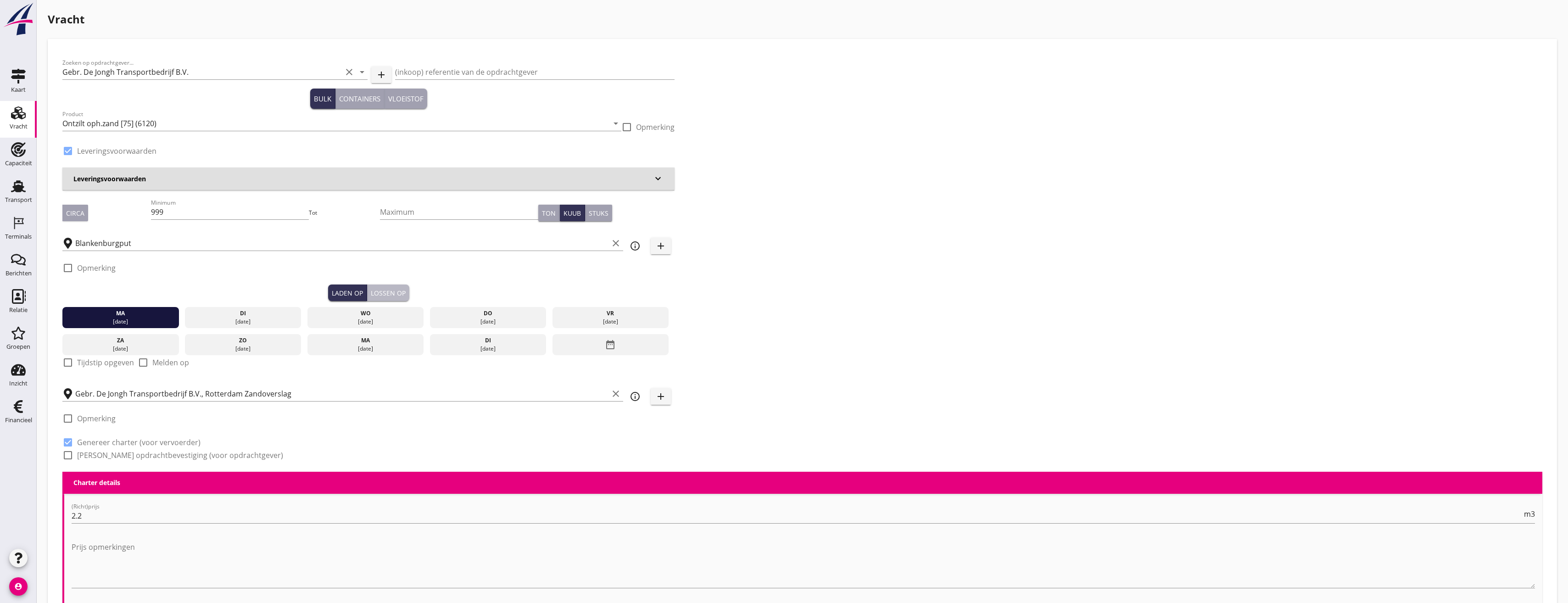
click at [404, 294] on div "Lossen op" at bounding box center [388, 293] width 35 height 9
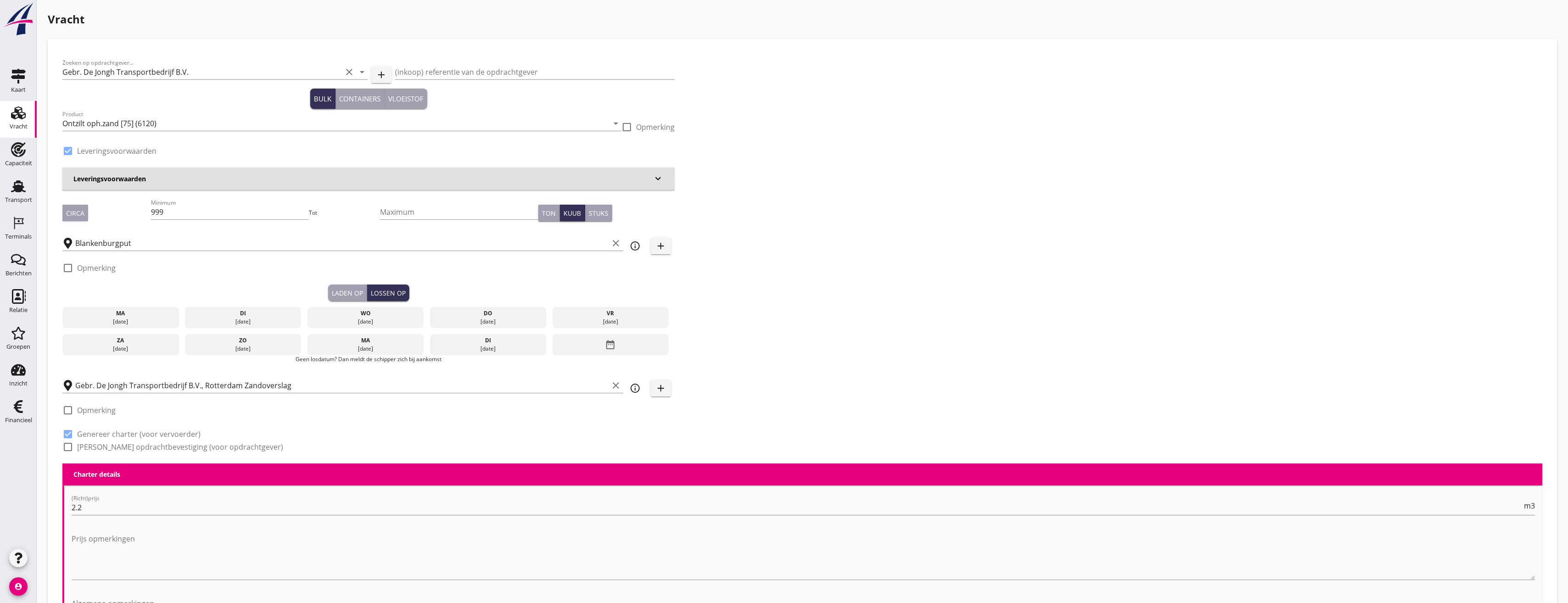
click at [209, 315] on div "di" at bounding box center [243, 314] width 112 height 9
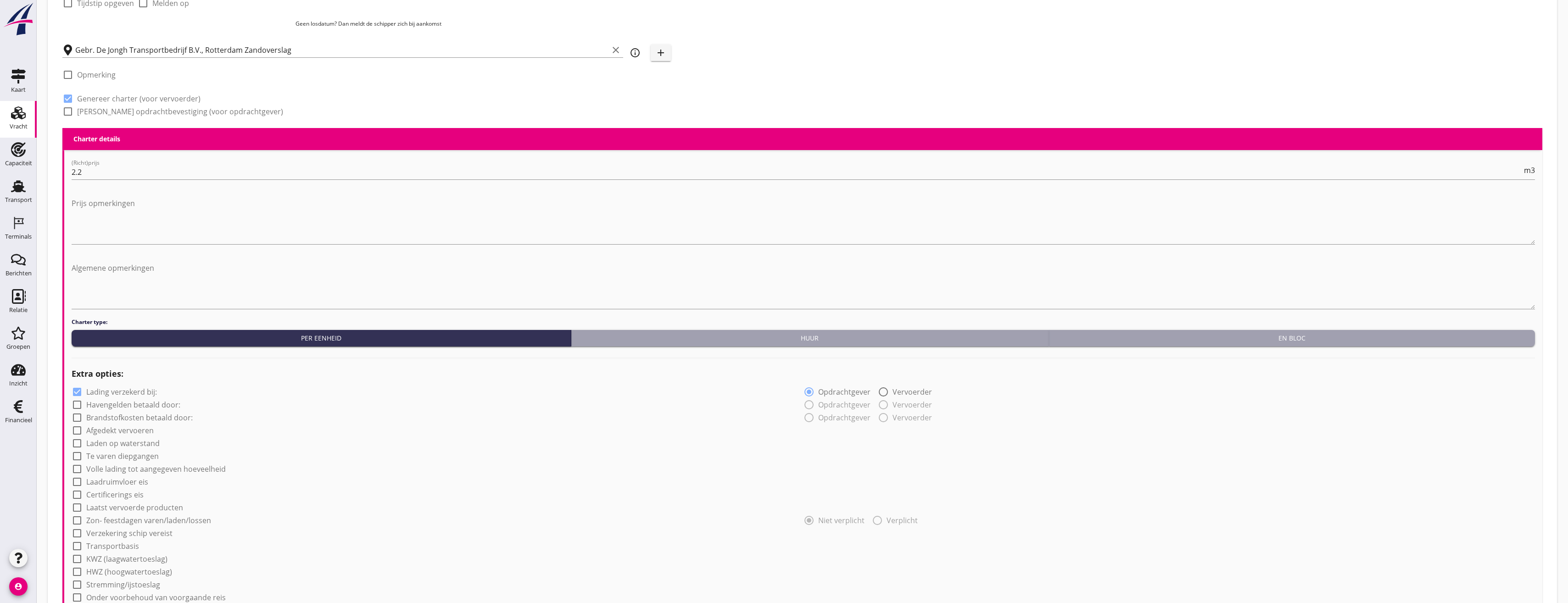
scroll to position [635, 0]
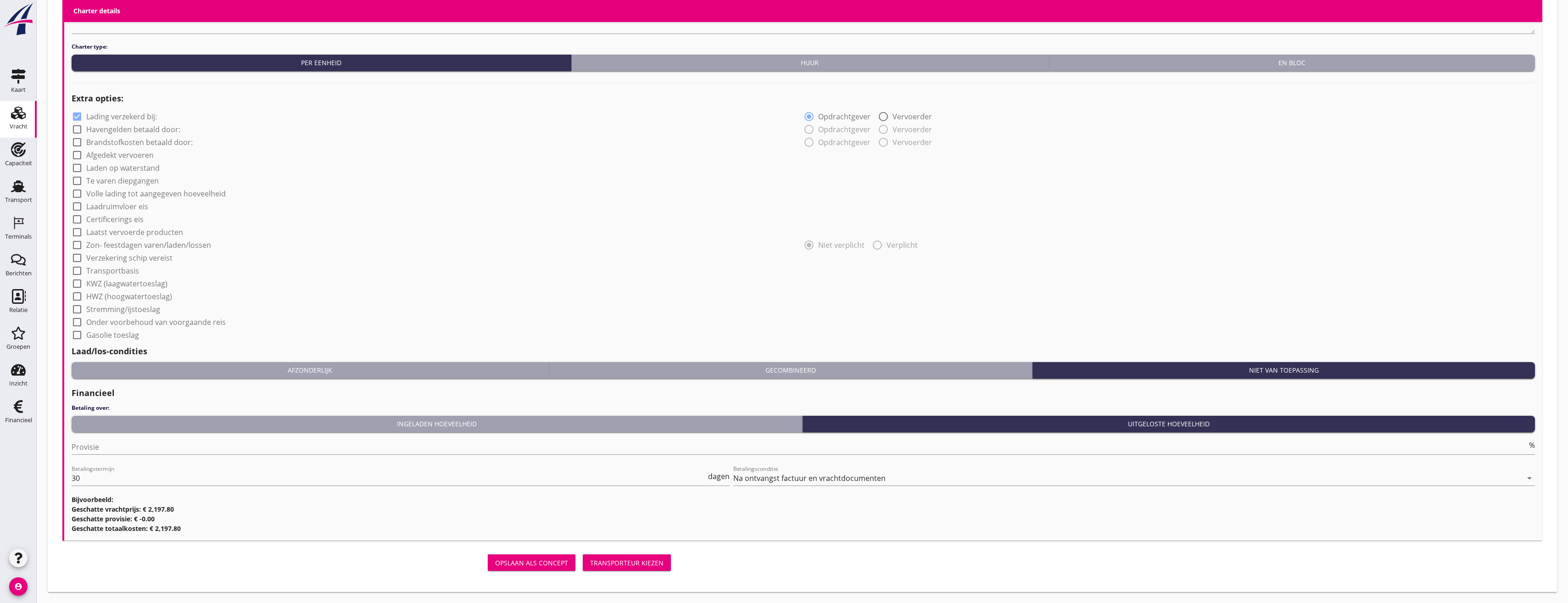
click at [642, 571] on div "Opslaan als concept Transporteur kiezen" at bounding box center [368, 563] width 612 height 22
click at [642, 567] on div "Transporteur kiezen" at bounding box center [626, 563] width 74 height 9
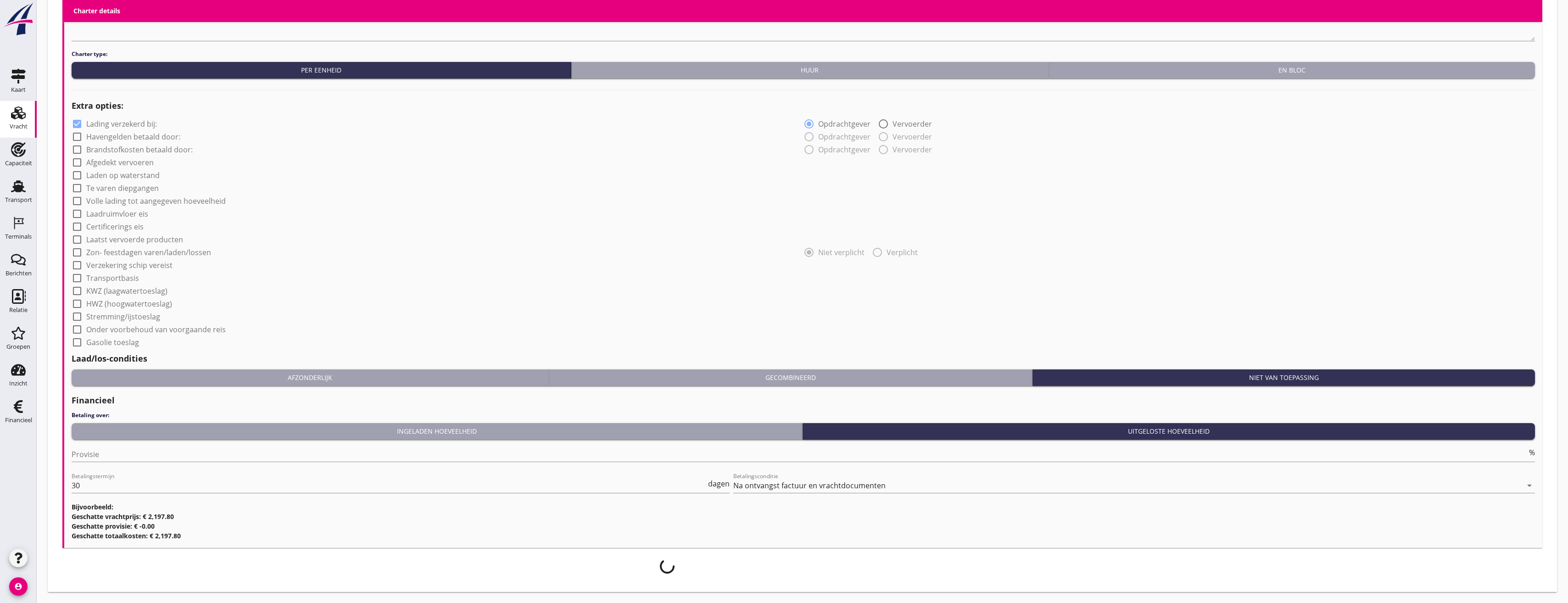
scroll to position [627, 0]
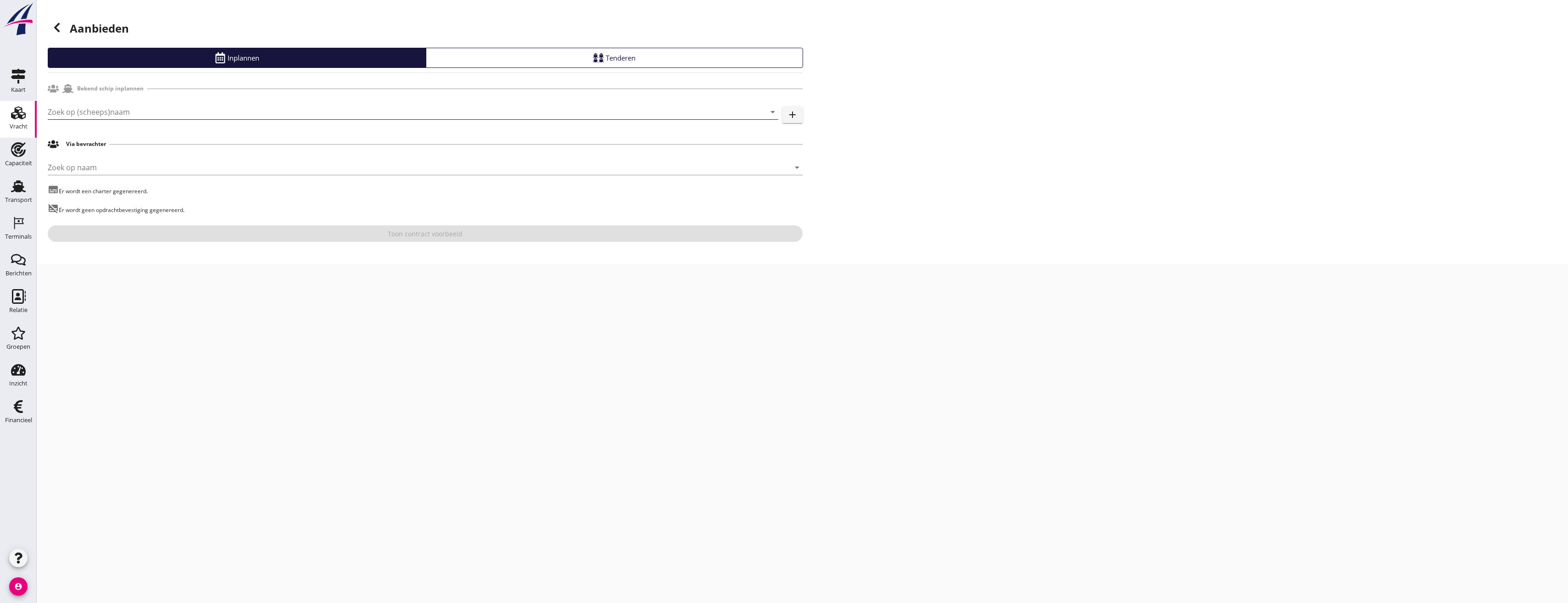
click at [159, 117] on input "Zoek op (scheeps)naam" at bounding box center [400, 112] width 705 height 15
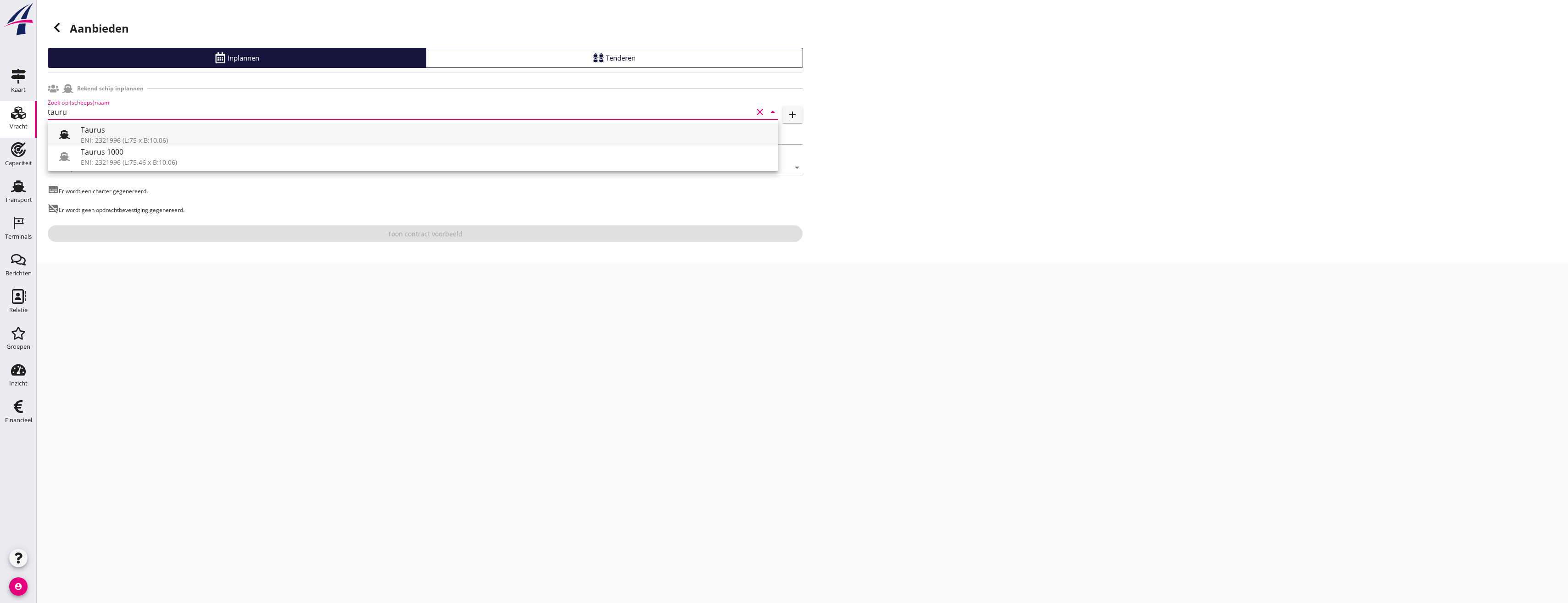
click at [61, 129] on icon at bounding box center [64, 134] width 11 height 11
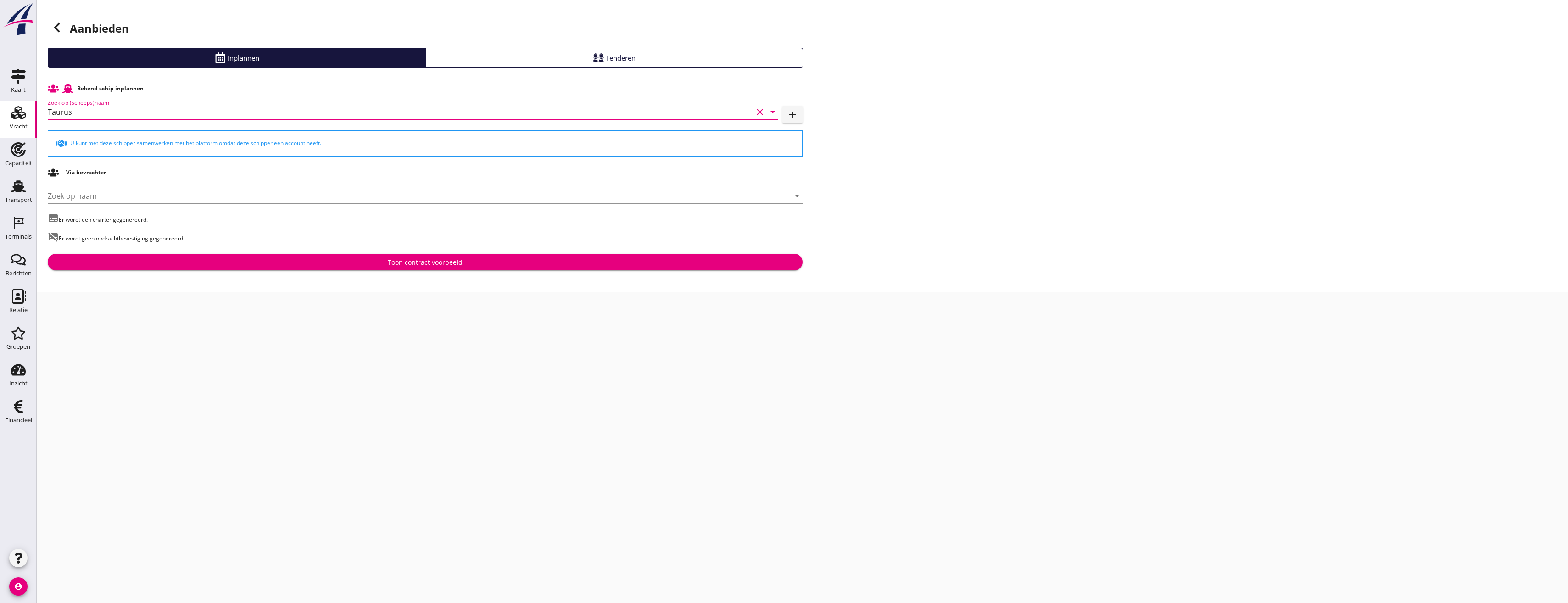
type input "Taurus"
click at [380, 267] on button "Toon contract voorbeeld" at bounding box center [425, 262] width 755 height 16
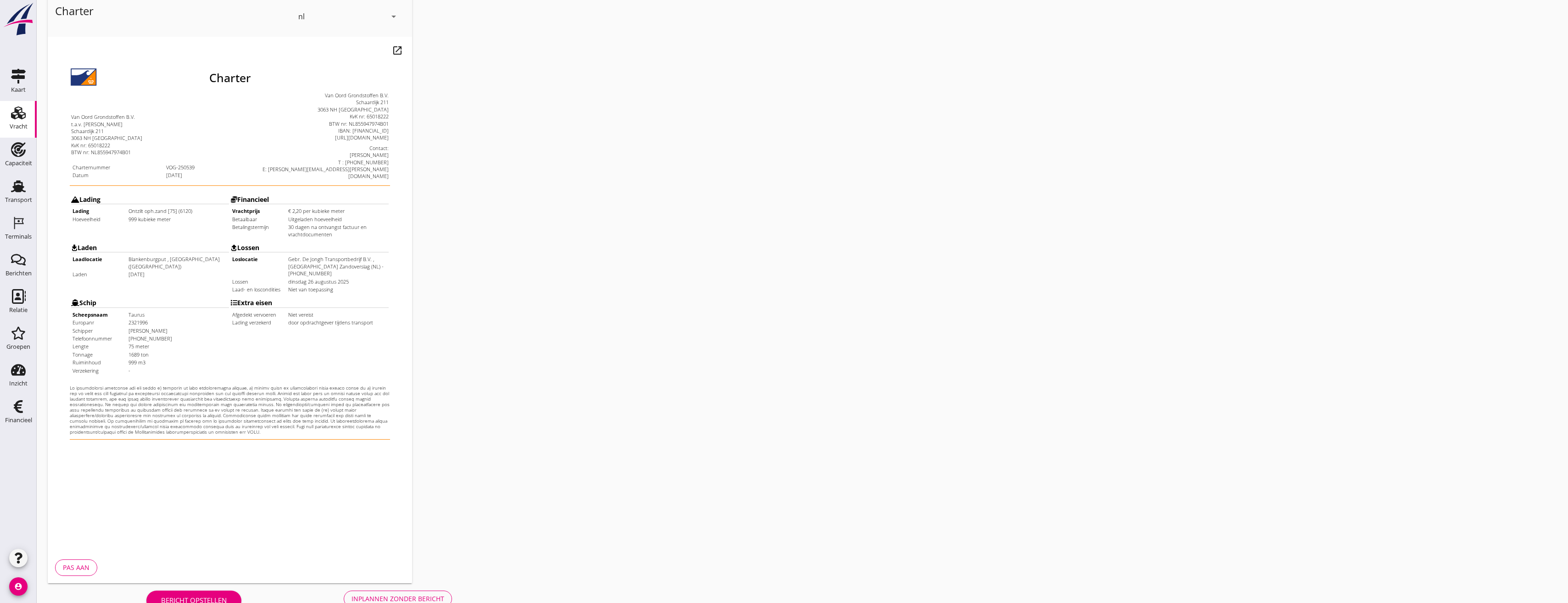
scroll to position [77, 0]
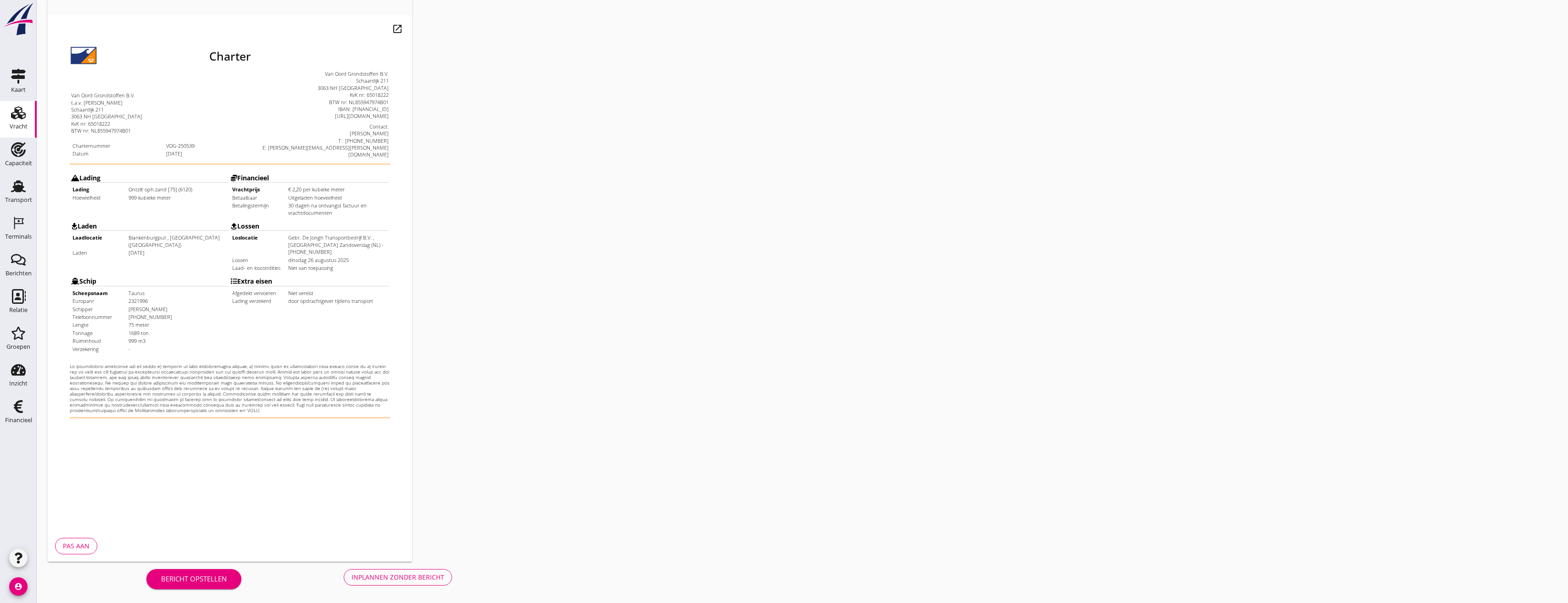
click at [428, 580] on div "Inplannen zonder bericht" at bounding box center [398, 577] width 93 height 9
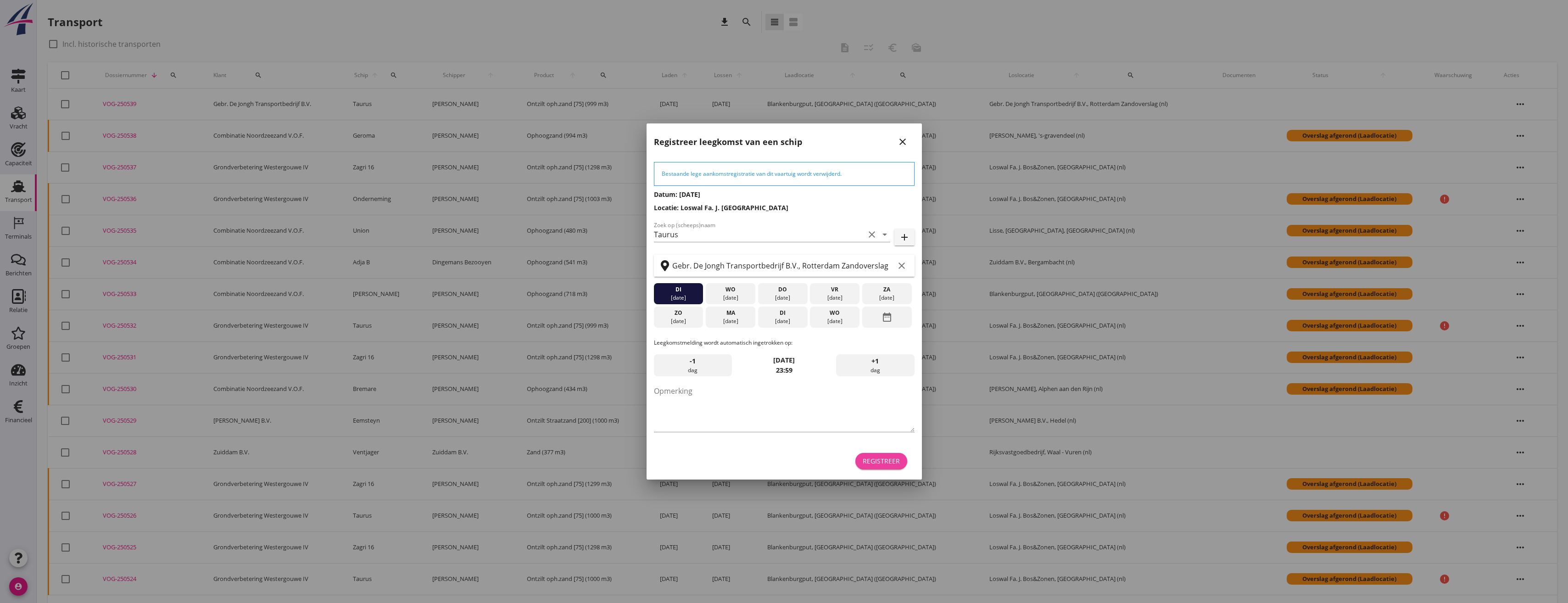
click at [898, 462] on div "Registreer" at bounding box center [881, 460] width 37 height 9
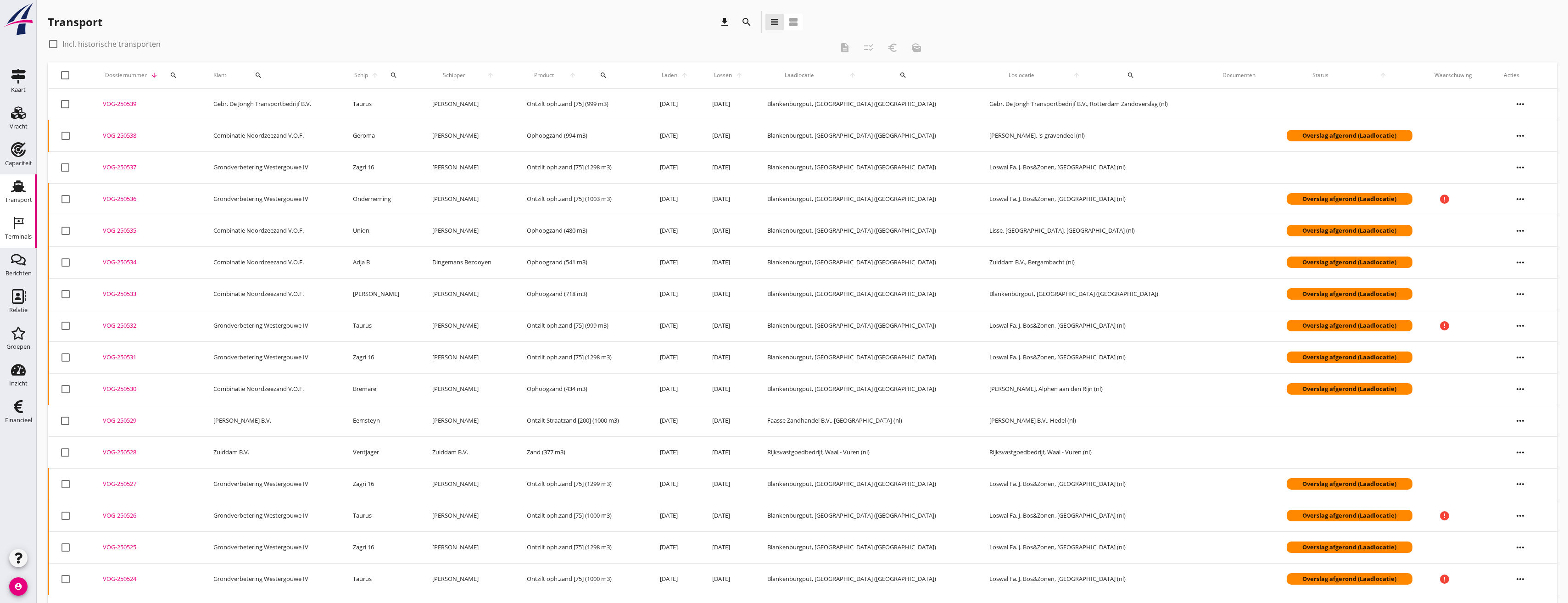
click at [24, 219] on icon "Terminals" at bounding box center [18, 223] width 15 height 15
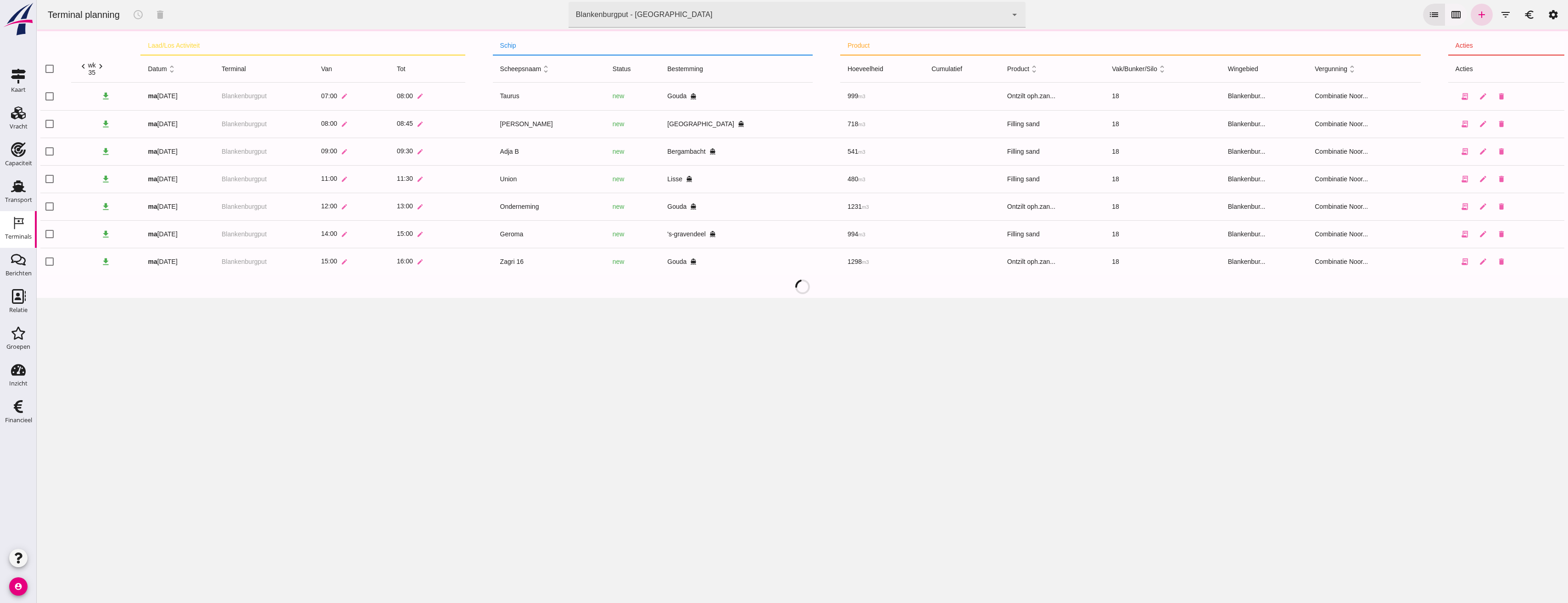
click at [1452, 9] on icon "calendar_view_week" at bounding box center [1456, 14] width 11 height 11
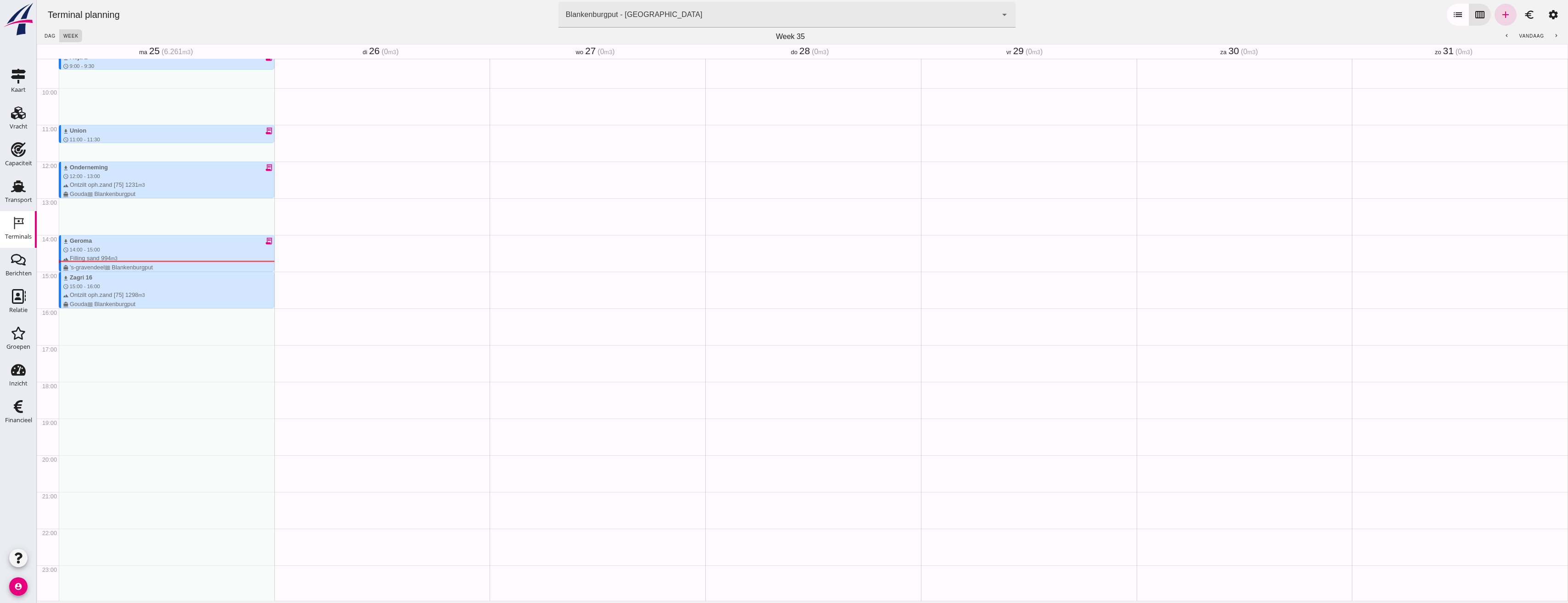
scroll to position [339, 0]
drag, startPoint x: 78, startPoint y: 312, endPoint x: 94, endPoint y: 343, distance: 34.9
click at [94, 344] on div "download Taurus receipt_long schedule 7:00 - 8:00 terrain Ontzilt oph.zand [75]…" at bounding box center [166, 160] width 215 height 881
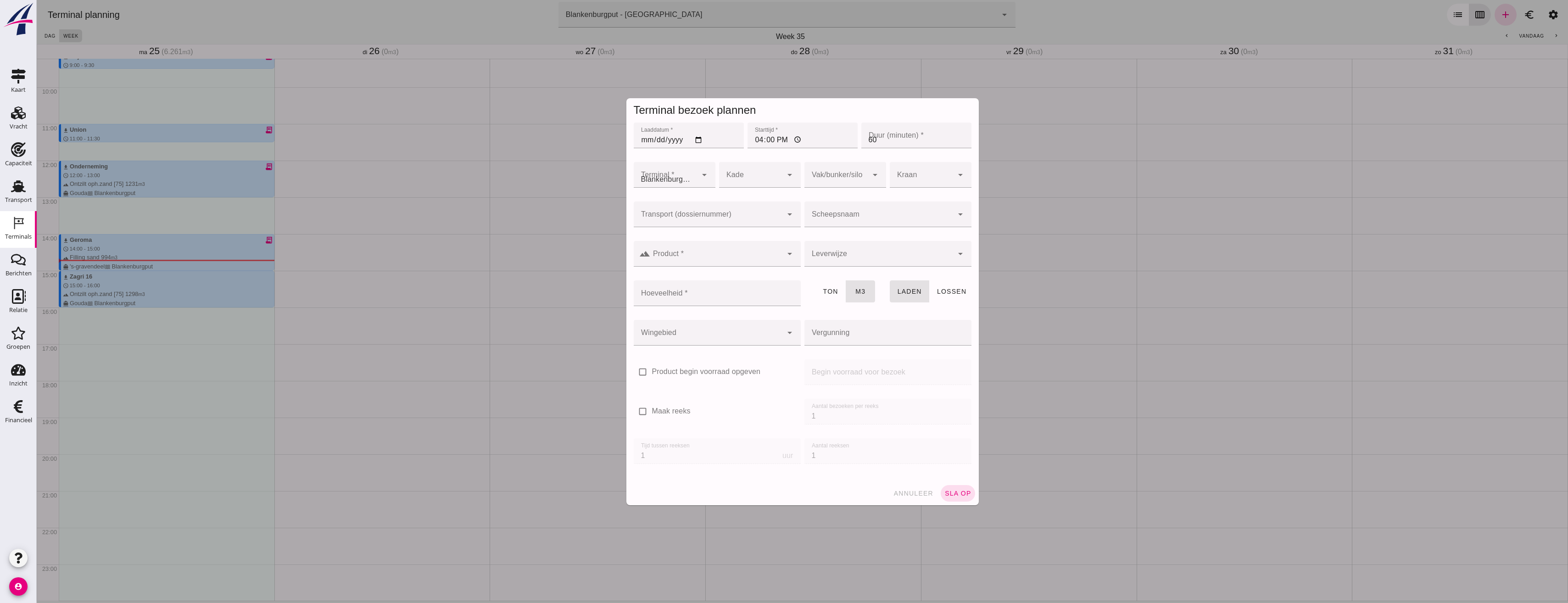
type input "Combinatie Noordzeezand V.O.F."
click at [742, 261] on input "Product *" at bounding box center [716, 258] width 132 height 11
click at [743, 216] on input "Transport (dossiernummer)" at bounding box center [708, 218] width 149 height 11
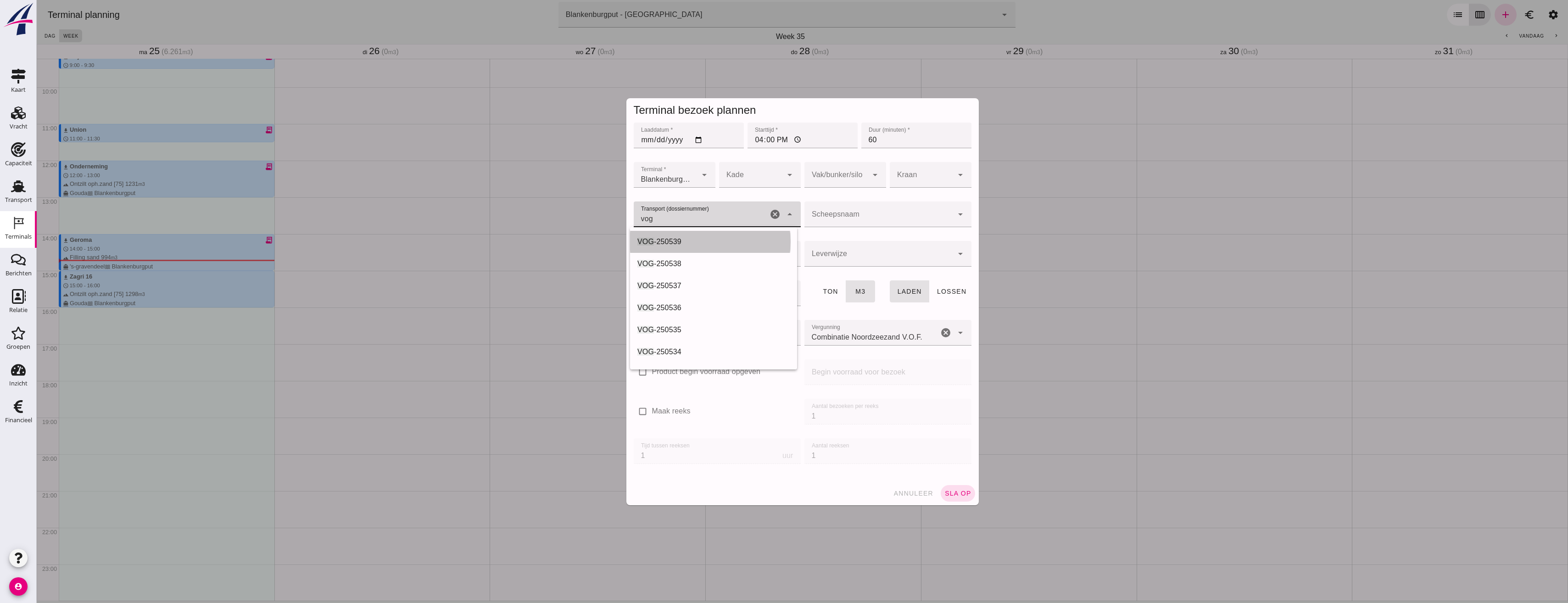
click at [703, 238] on div "VOG -250539" at bounding box center [714, 241] width 152 height 11
type input "VOG-250539"
type input "franco_on_shore"
type input "999"
type input "VOG-250539"
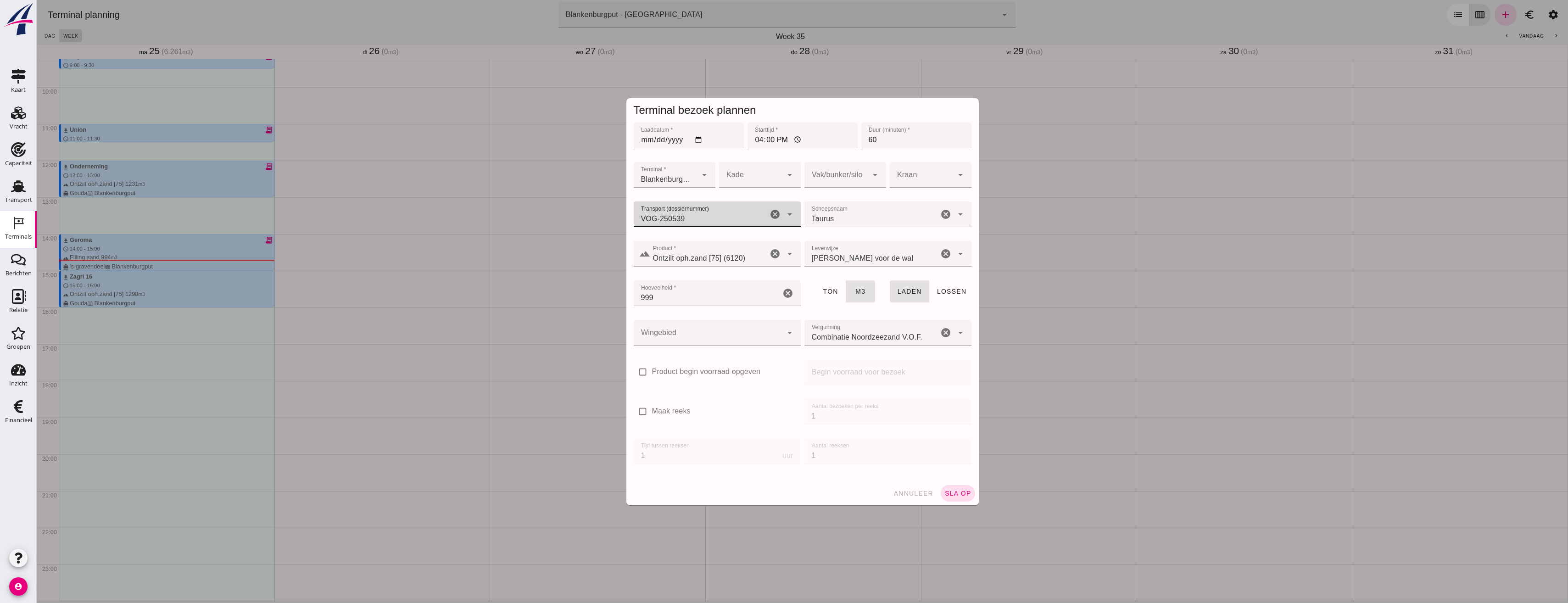
click at [722, 336] on div at bounding box center [708, 333] width 149 height 26
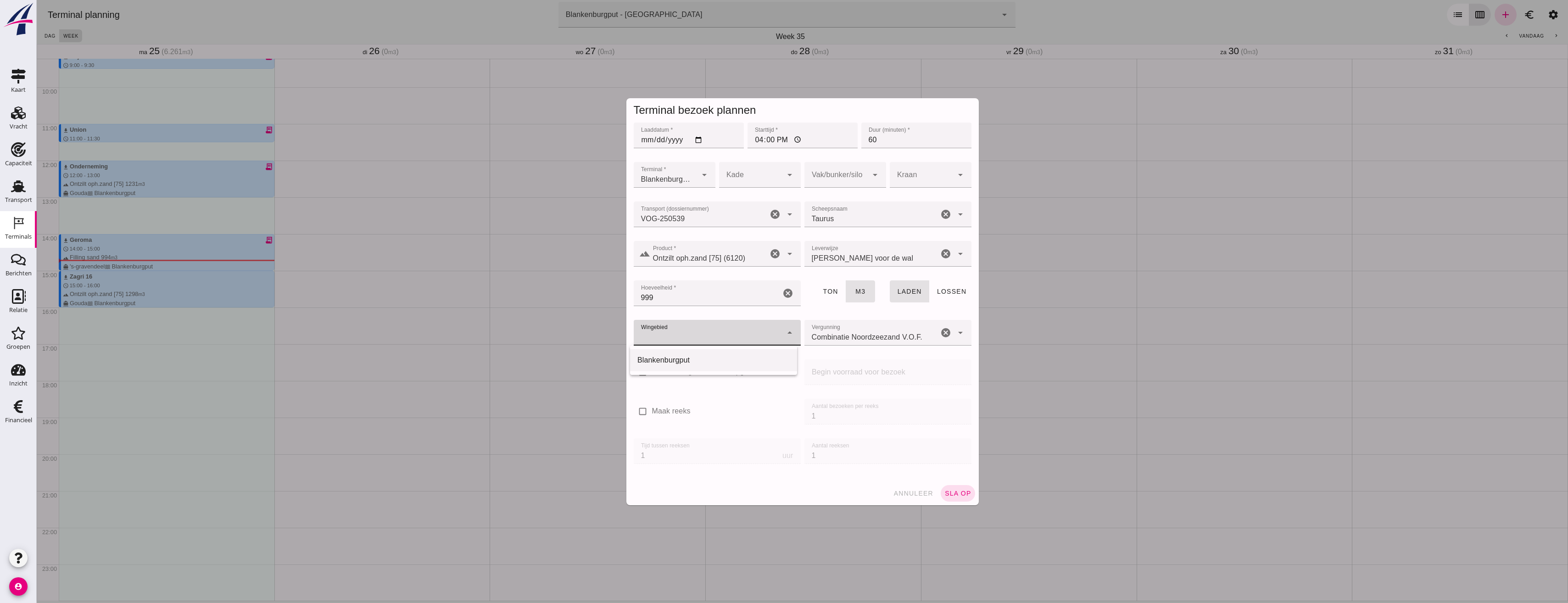
click at [691, 365] on div "Blankenburgput" at bounding box center [714, 360] width 152 height 11
type input "333"
click at [829, 181] on div at bounding box center [836, 175] width 63 height 26
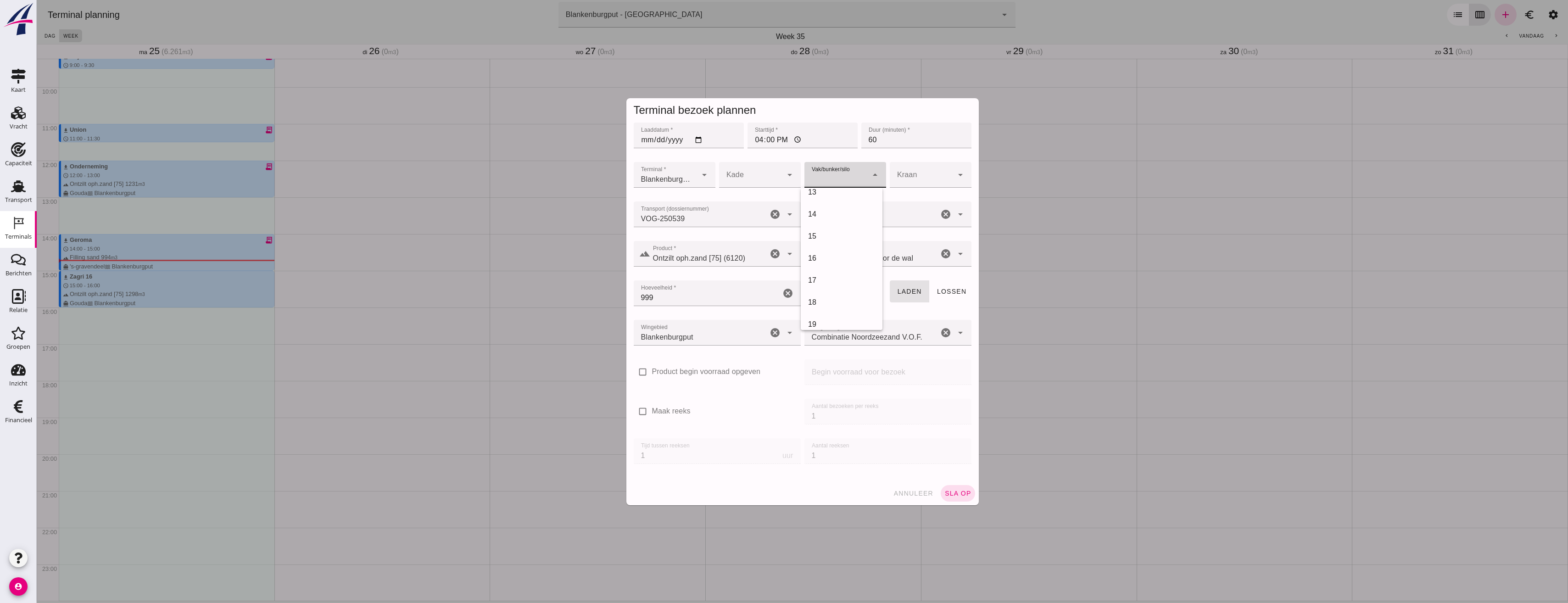
scroll to position [276, 0]
click at [834, 294] on div "18" at bounding box center [842, 302] width 82 height 22
type input "366"
click at [958, 492] on span "sla op" at bounding box center [958, 493] width 27 height 7
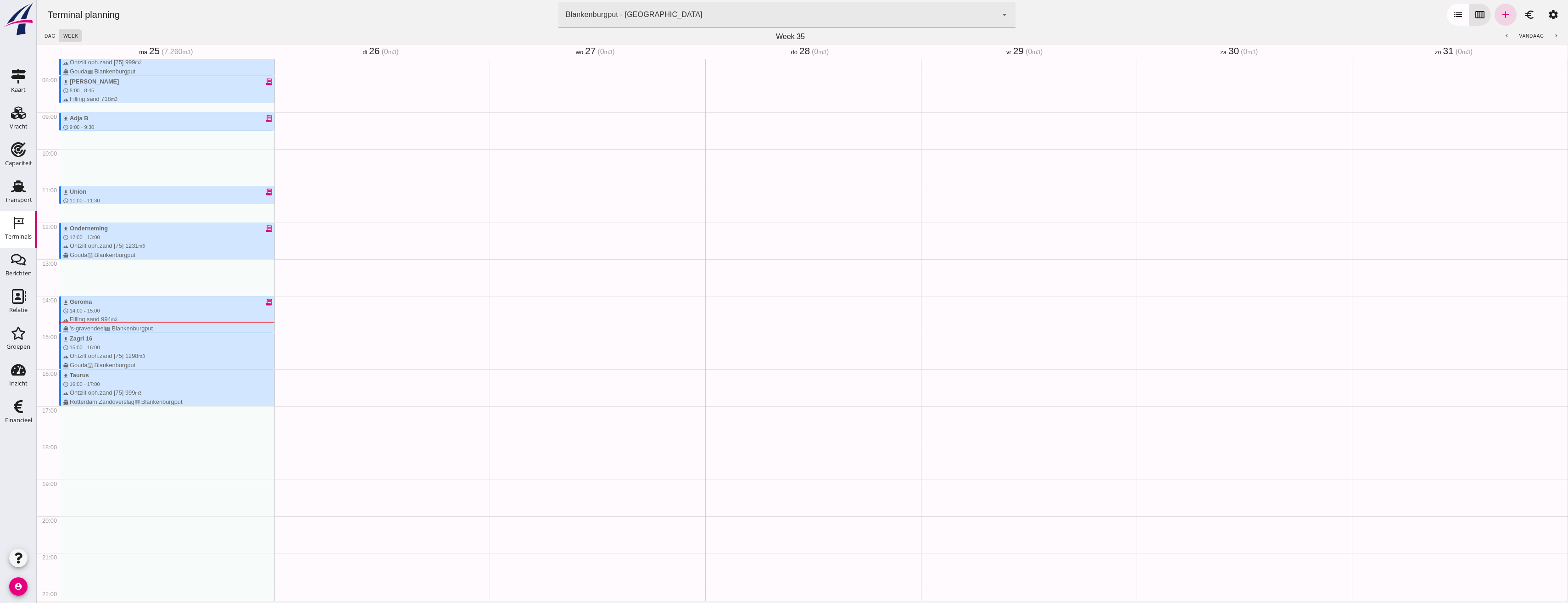
scroll to position [293, 0]
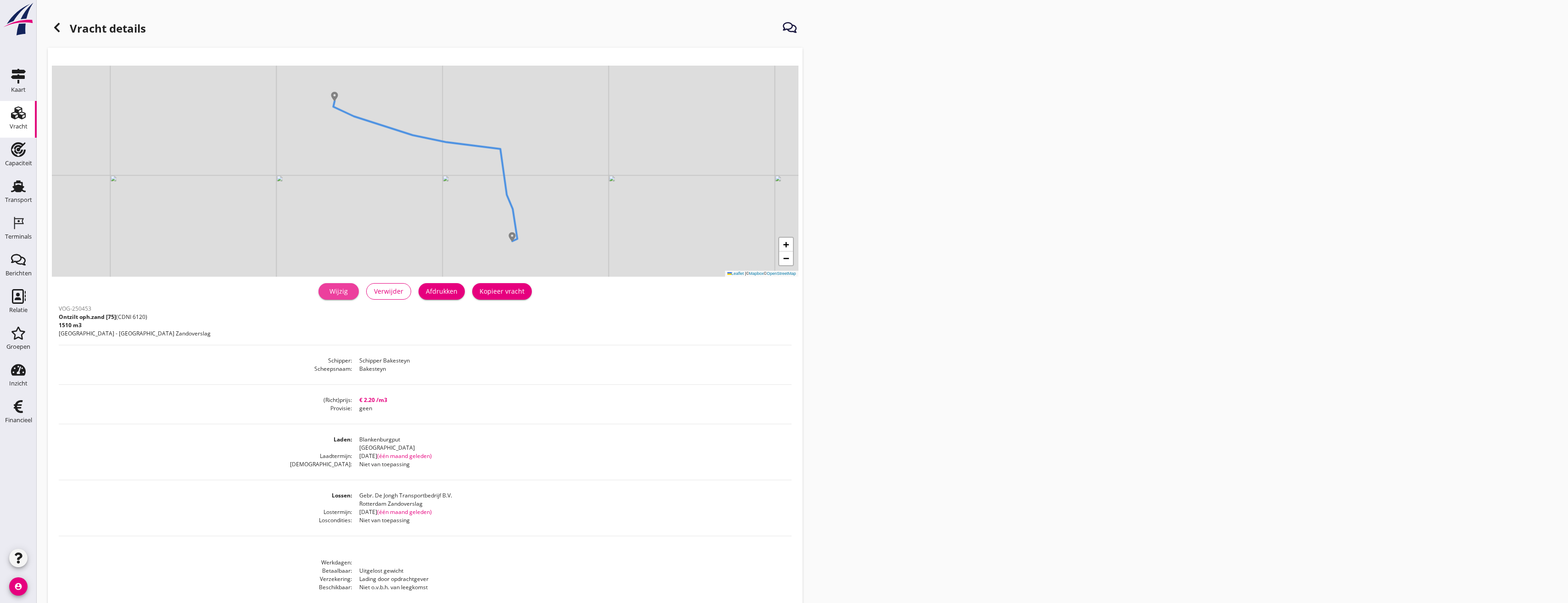
click at [347, 296] on div "Wijzig" at bounding box center [339, 291] width 26 height 9
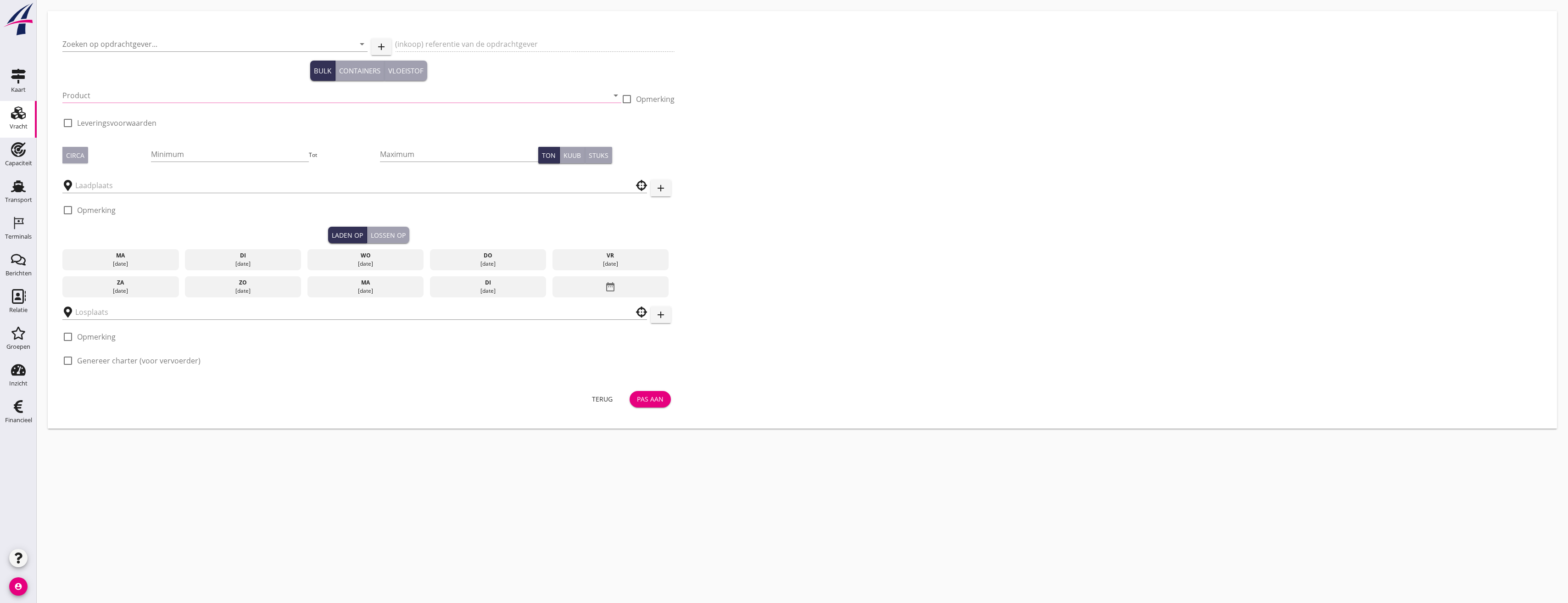
type input "Gebr. De Jongh Transportbedrijf B.V."
type input "Ontzilt oph.zand [75] (6120)"
type input "1525"
checkbox input "true"
type input "Blankenburgput"
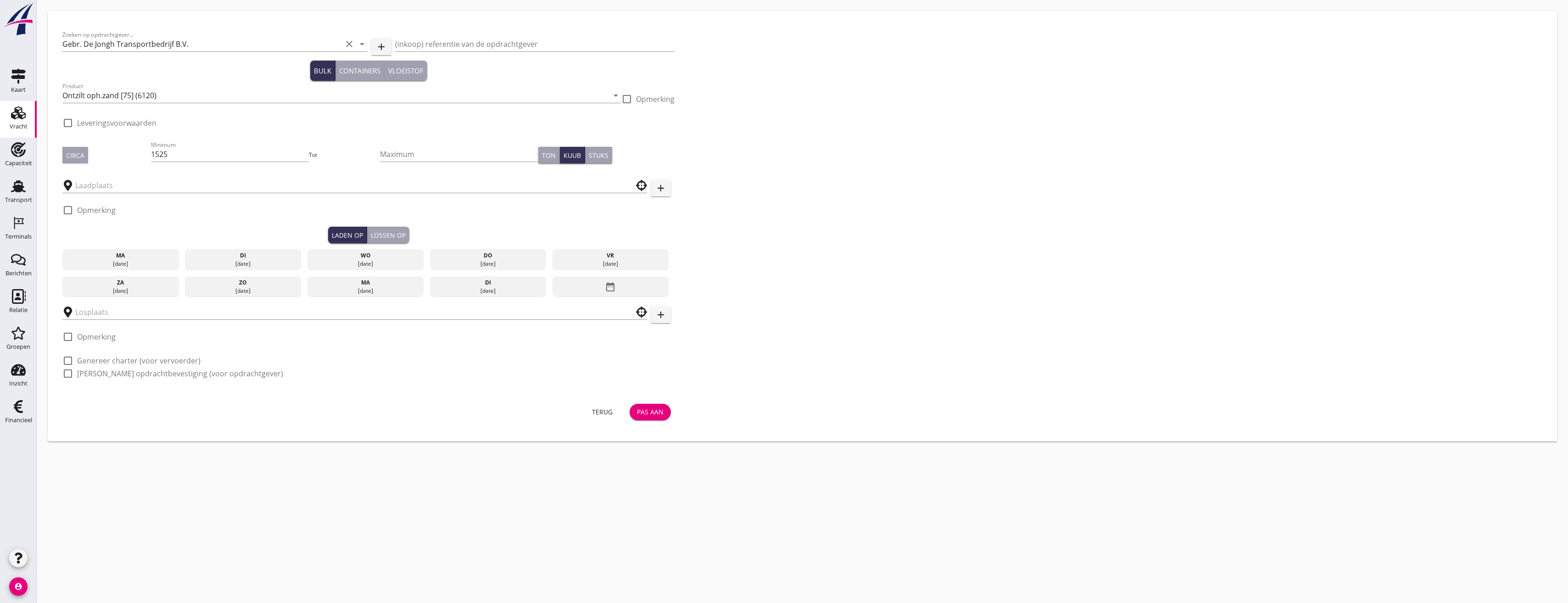
type input "Gebr. De Jongh Transportbedrijf B.V."
checkbox input "true"
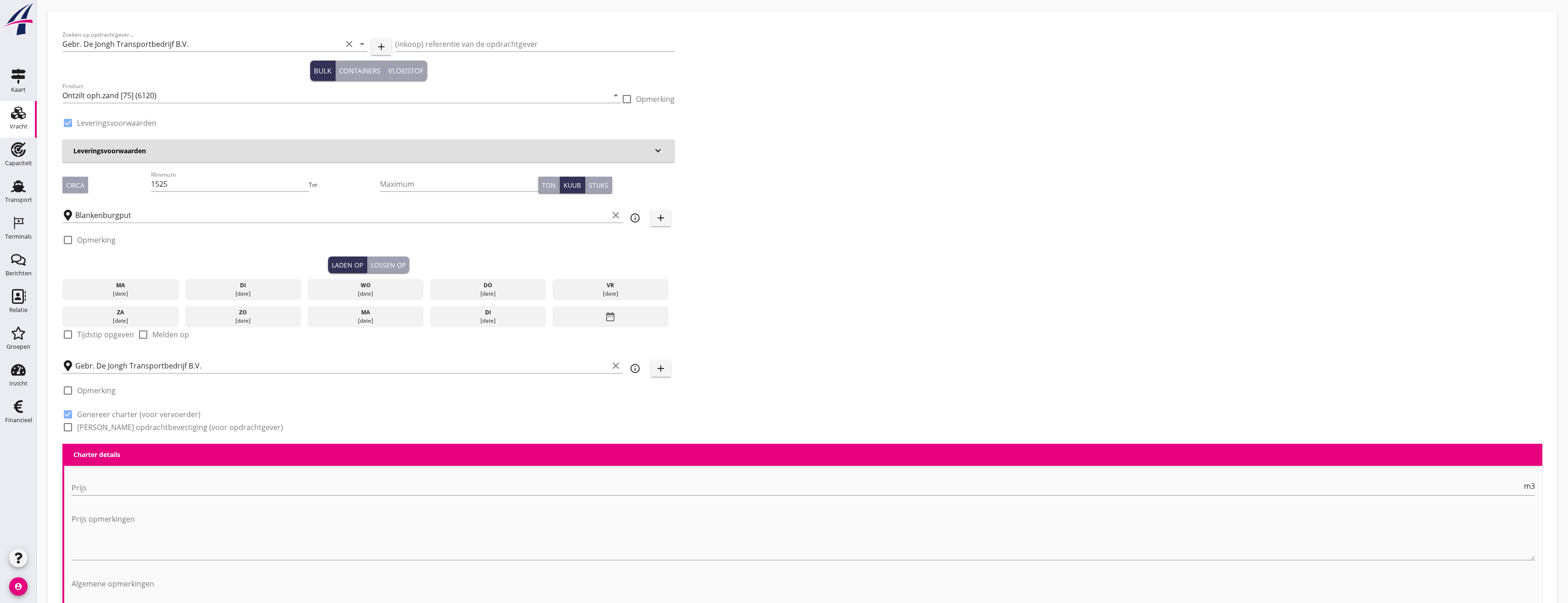
type input "2.2"
radio input "false"
